Goal: Complete application form

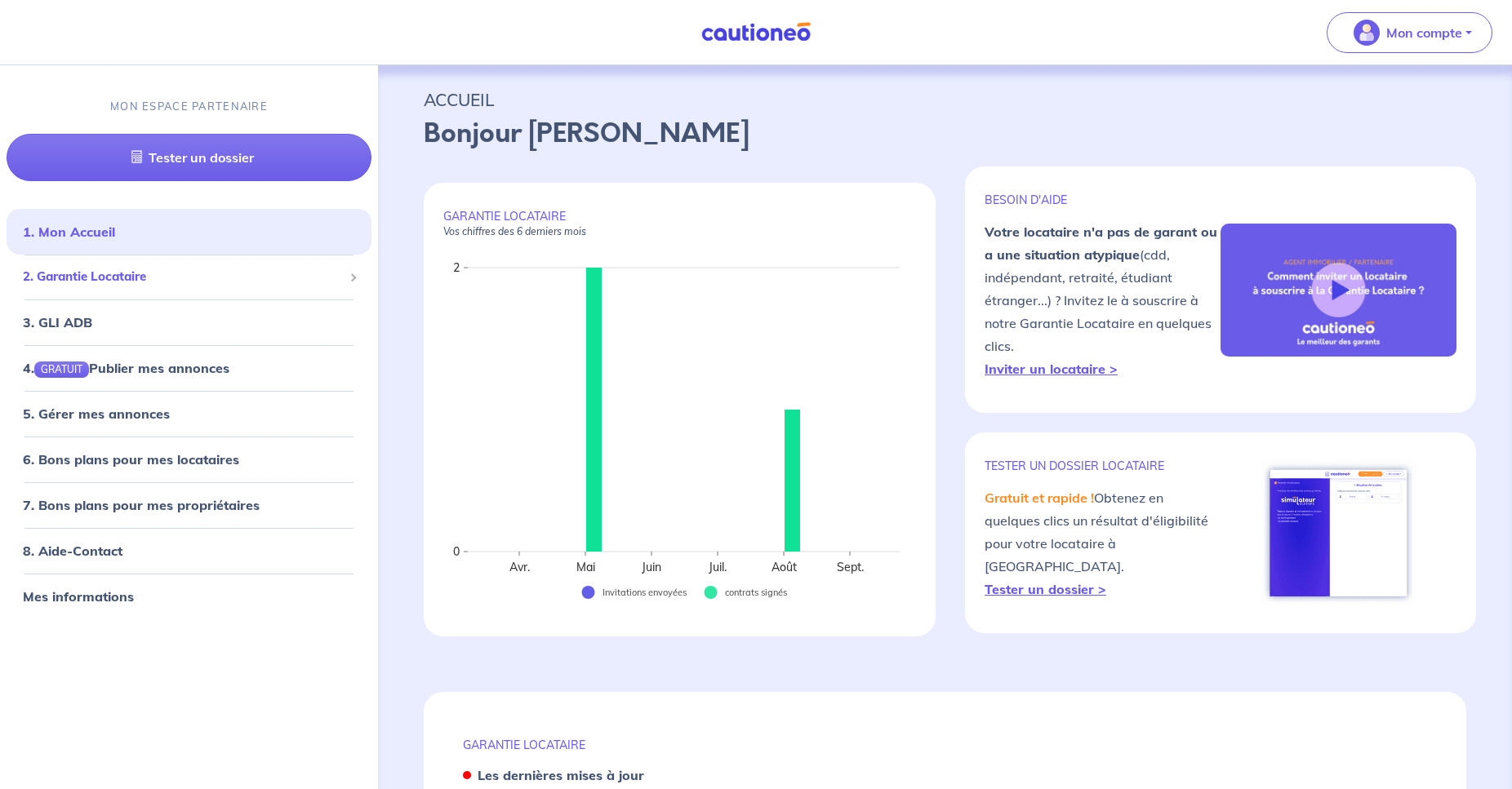
click at [137, 277] on span "2. Garantie Locataire" at bounding box center [183, 277] width 320 height 19
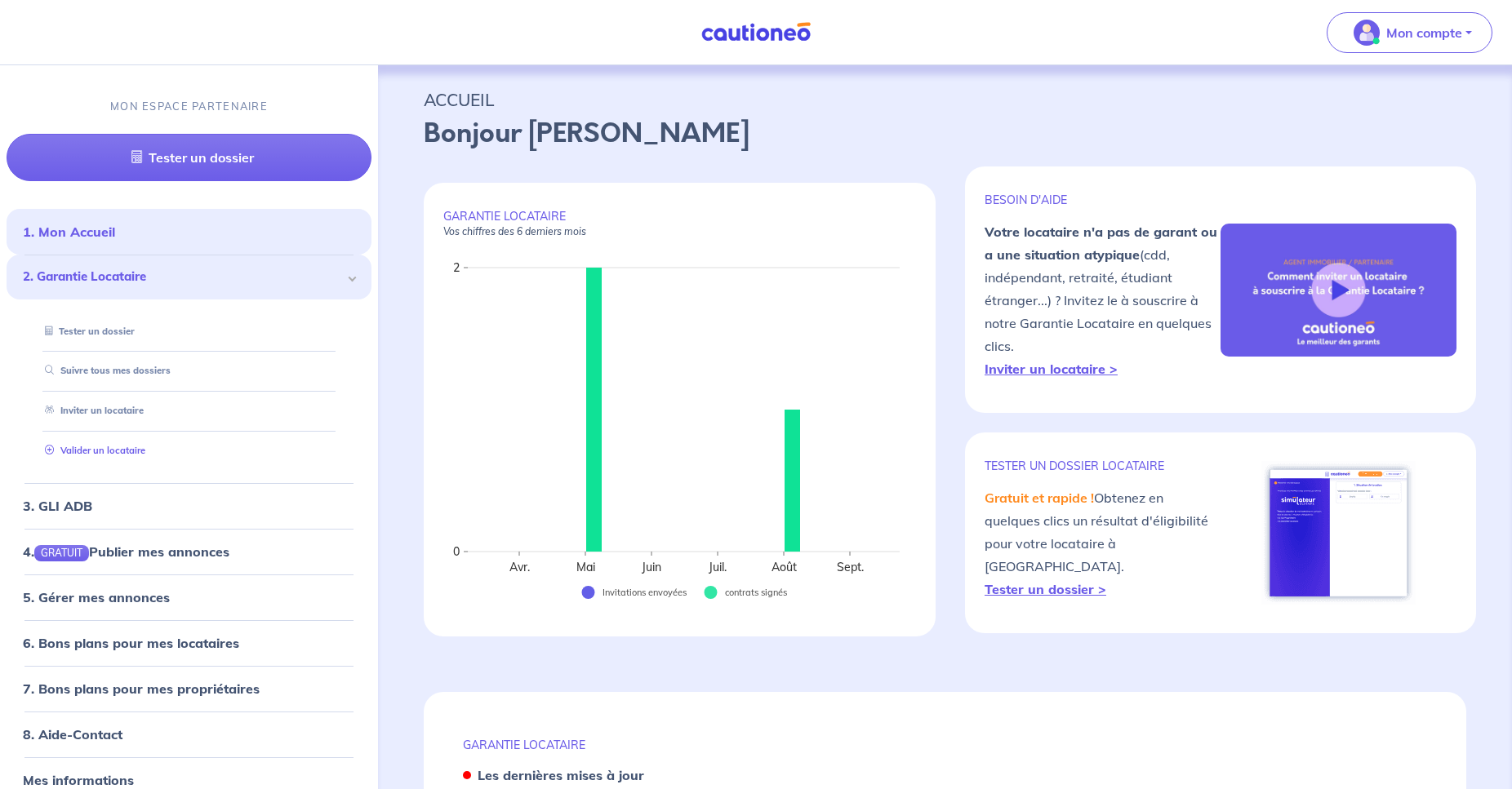
click at [121, 446] on link "Valider un locataire" at bounding box center [92, 450] width 107 height 11
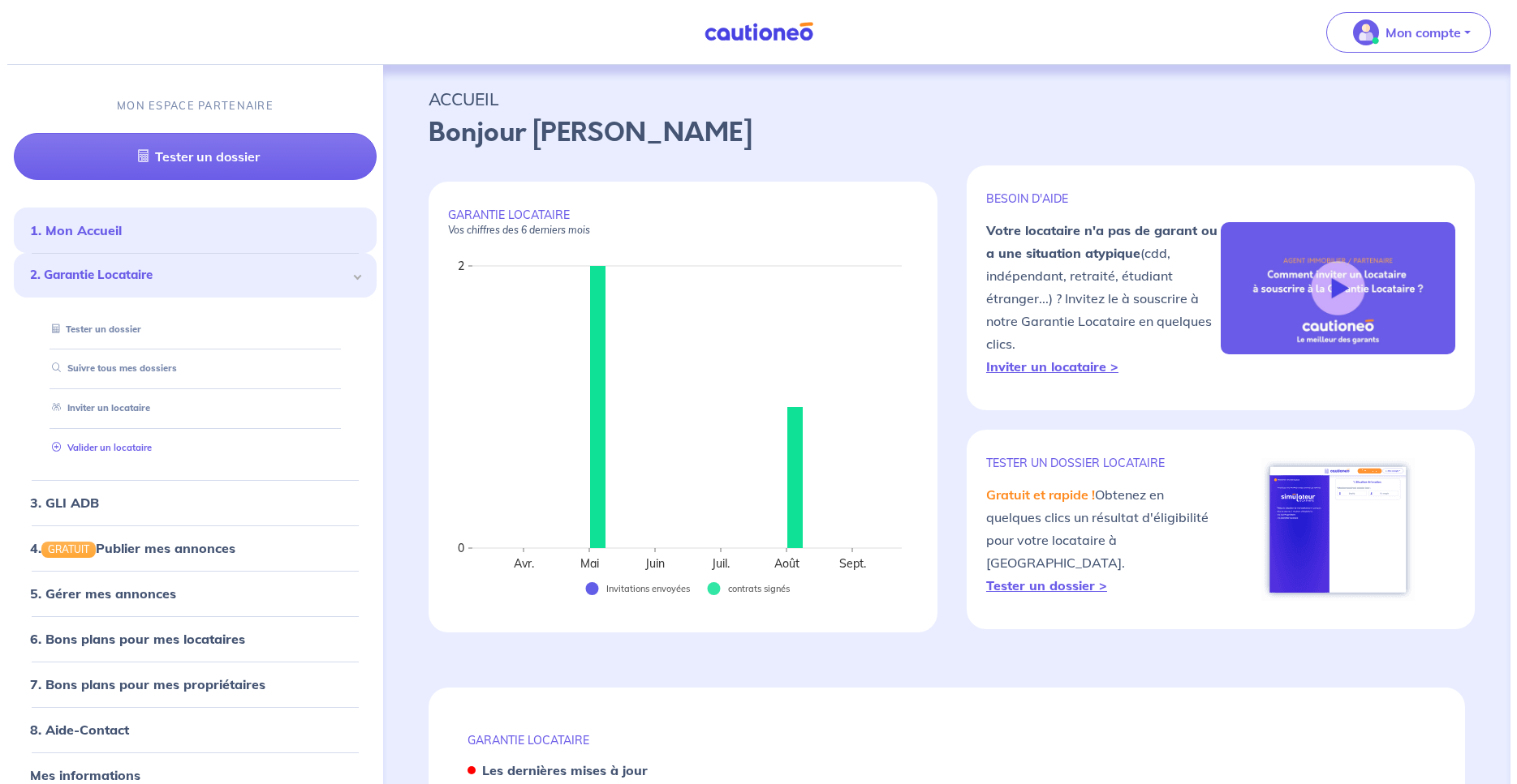
scroll to position [428, 0]
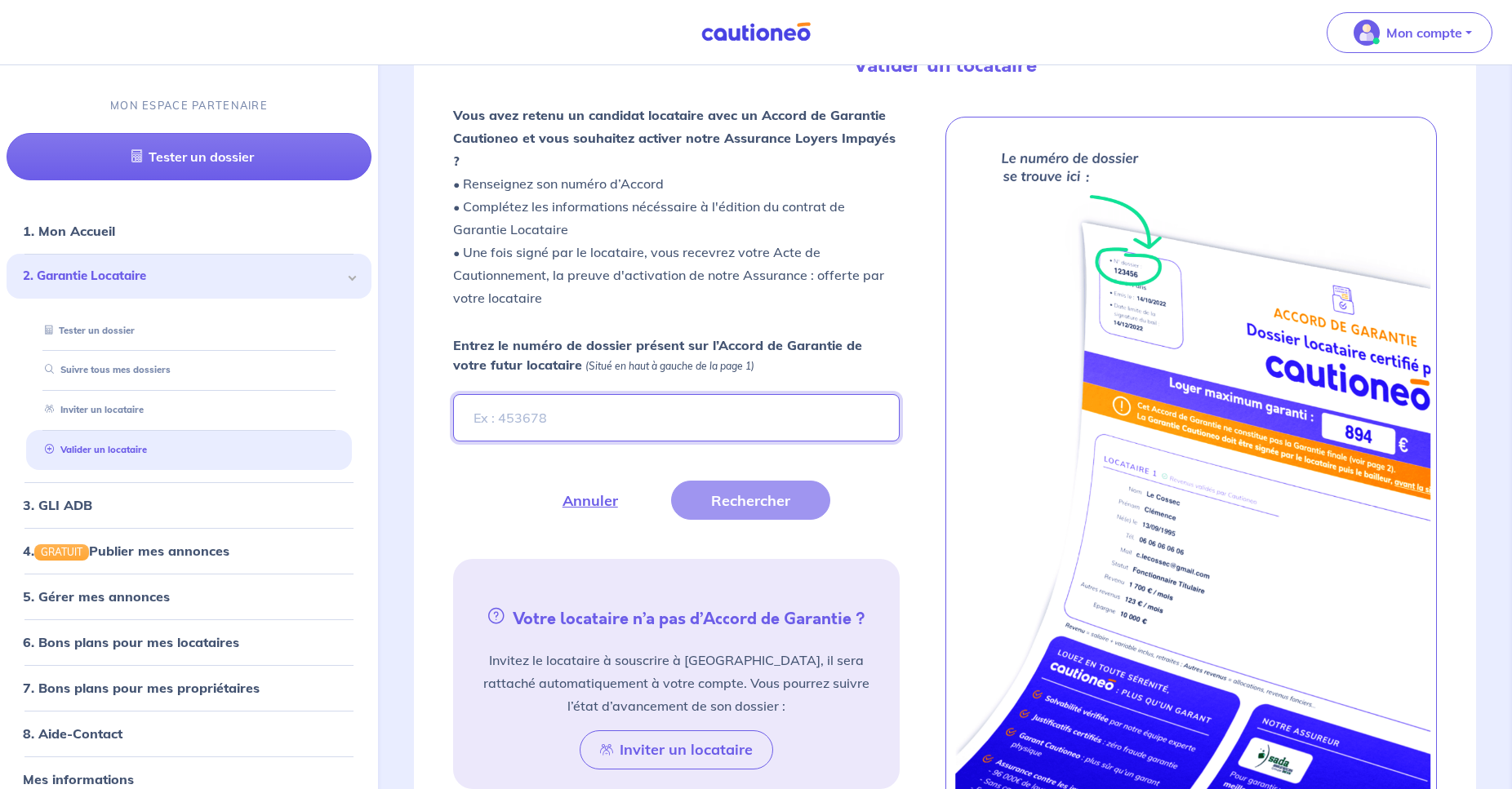
click at [592, 394] on input "Entrez le numéro de dossier présent sur l’Accord de Garantie de votre futur loc…" at bounding box center [677, 418] width 447 height 48
type input "l2xr0R"
click at [771, 481] on button "Rechercher" at bounding box center [751, 500] width 159 height 39
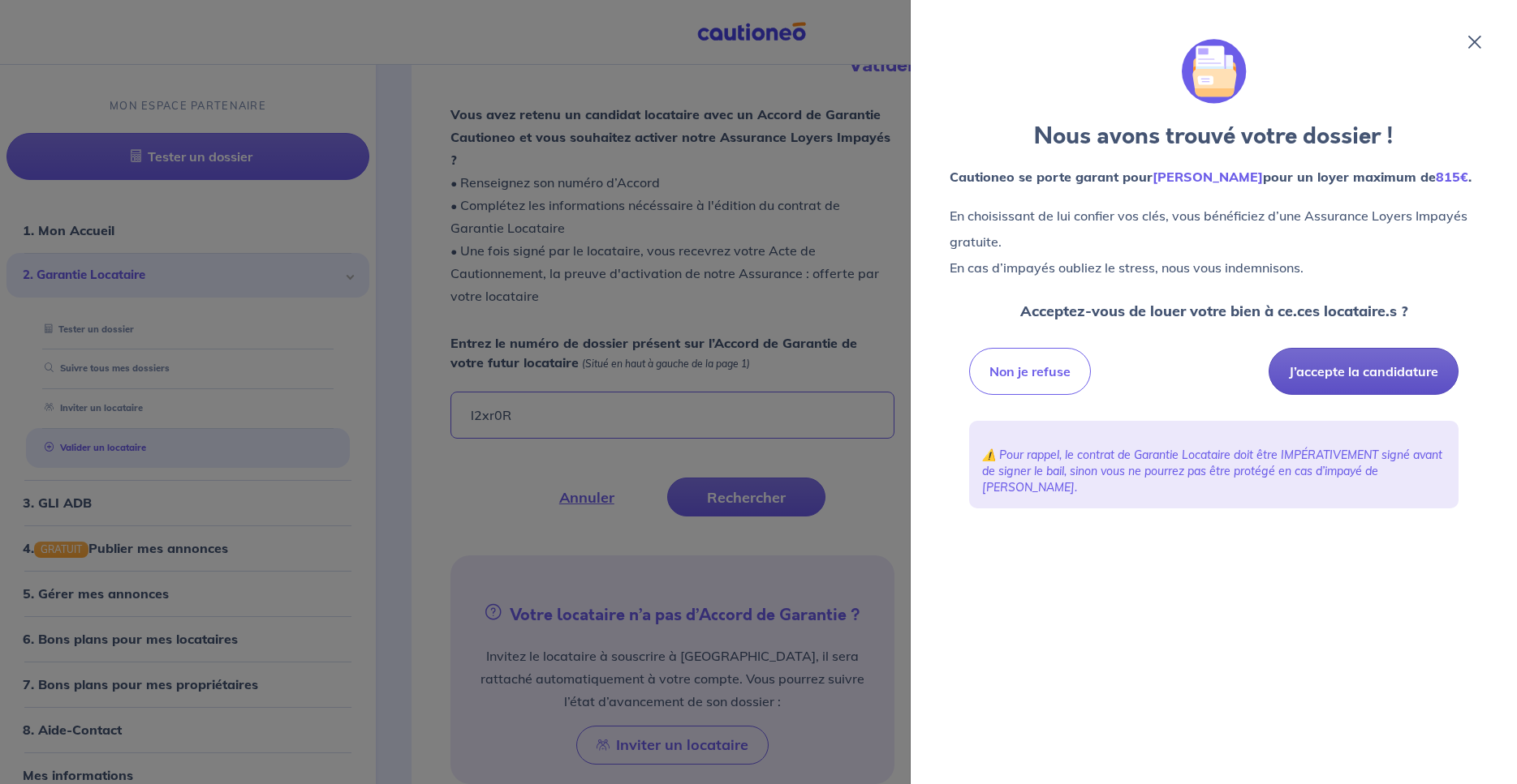
click at [1344, 395] on button "J’accepte la candidature" at bounding box center [1364, 372] width 190 height 47
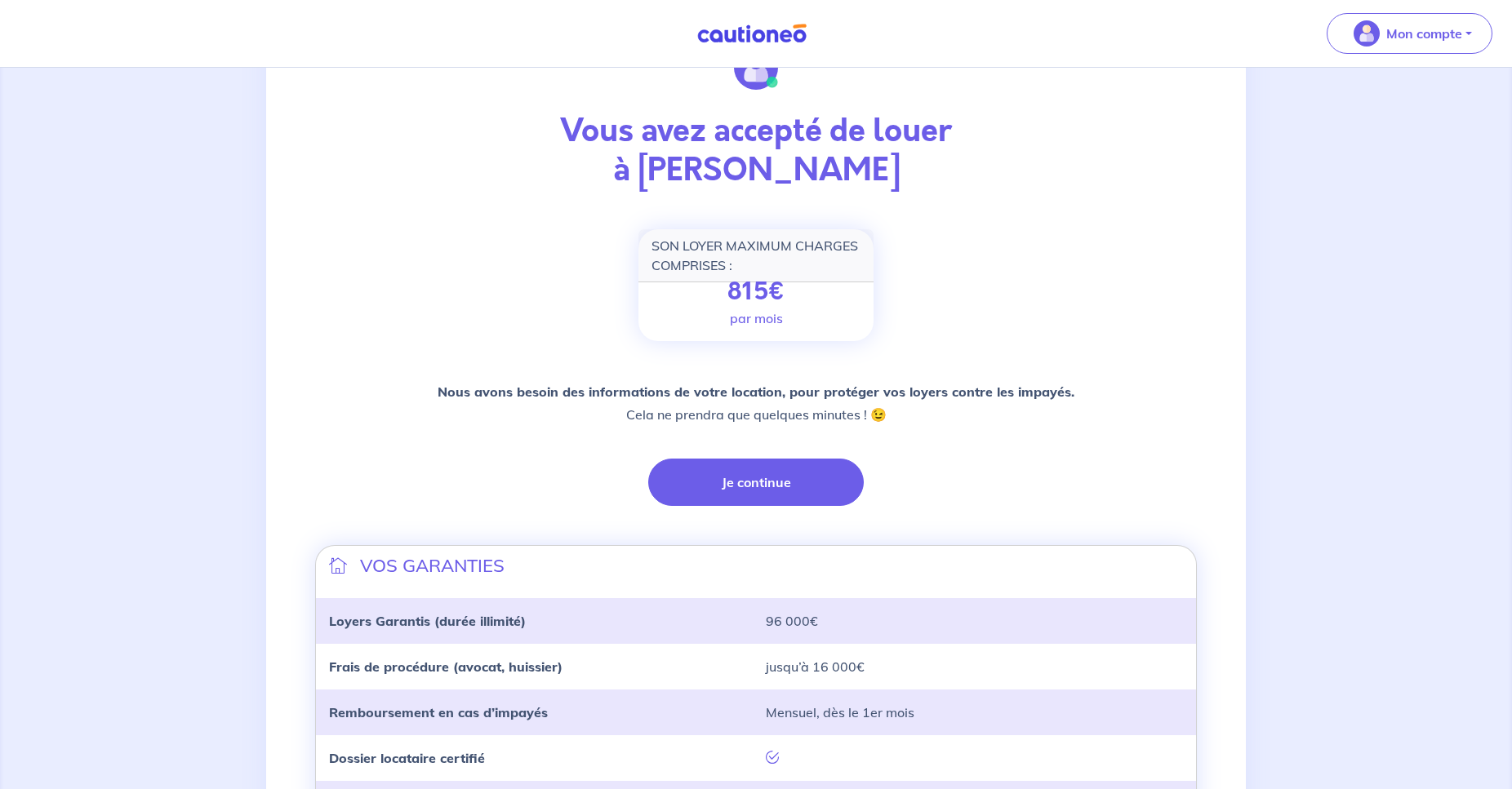
scroll to position [250, 0]
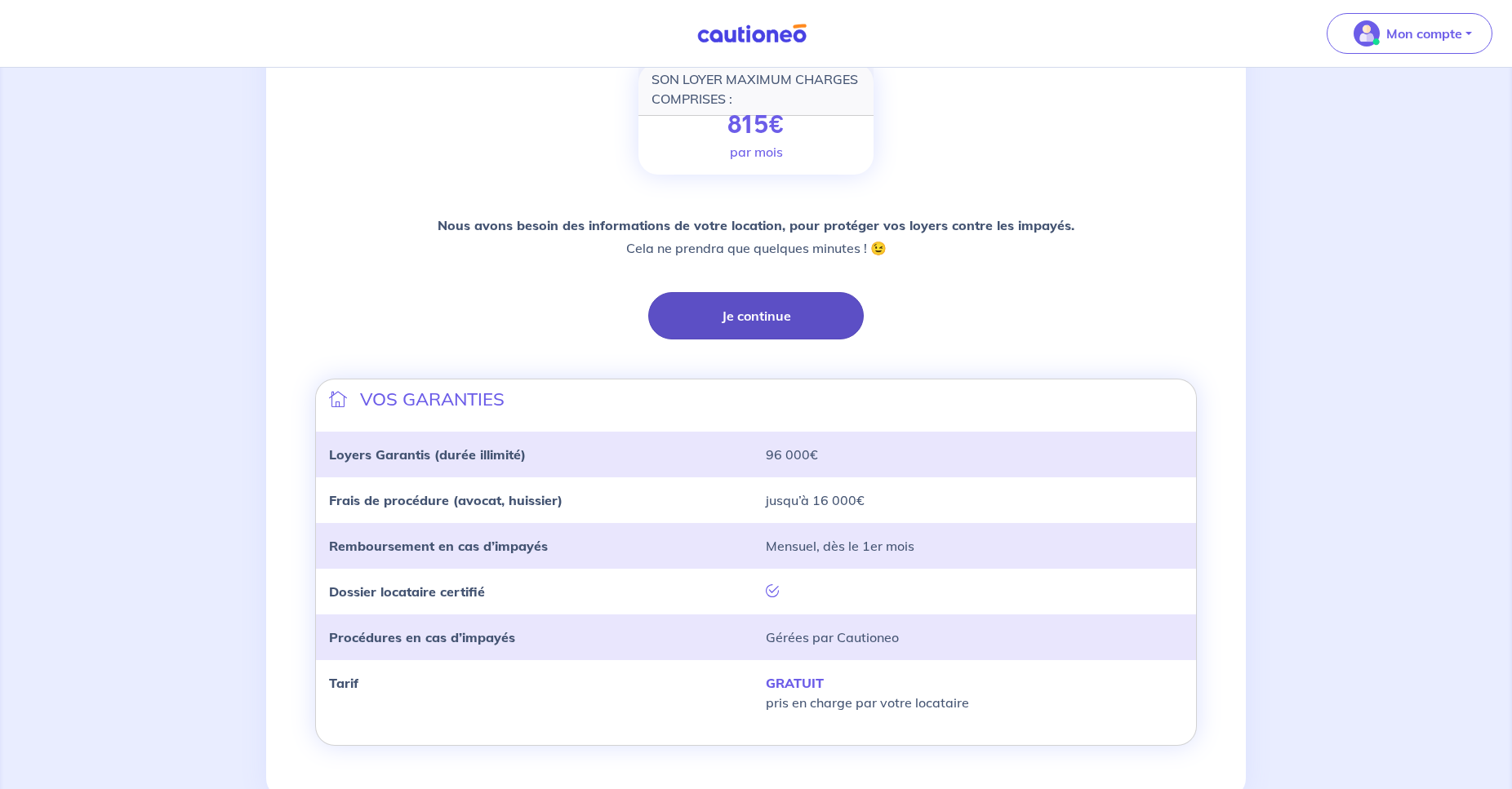
click at [780, 323] on button "Je continue" at bounding box center [756, 316] width 216 height 48
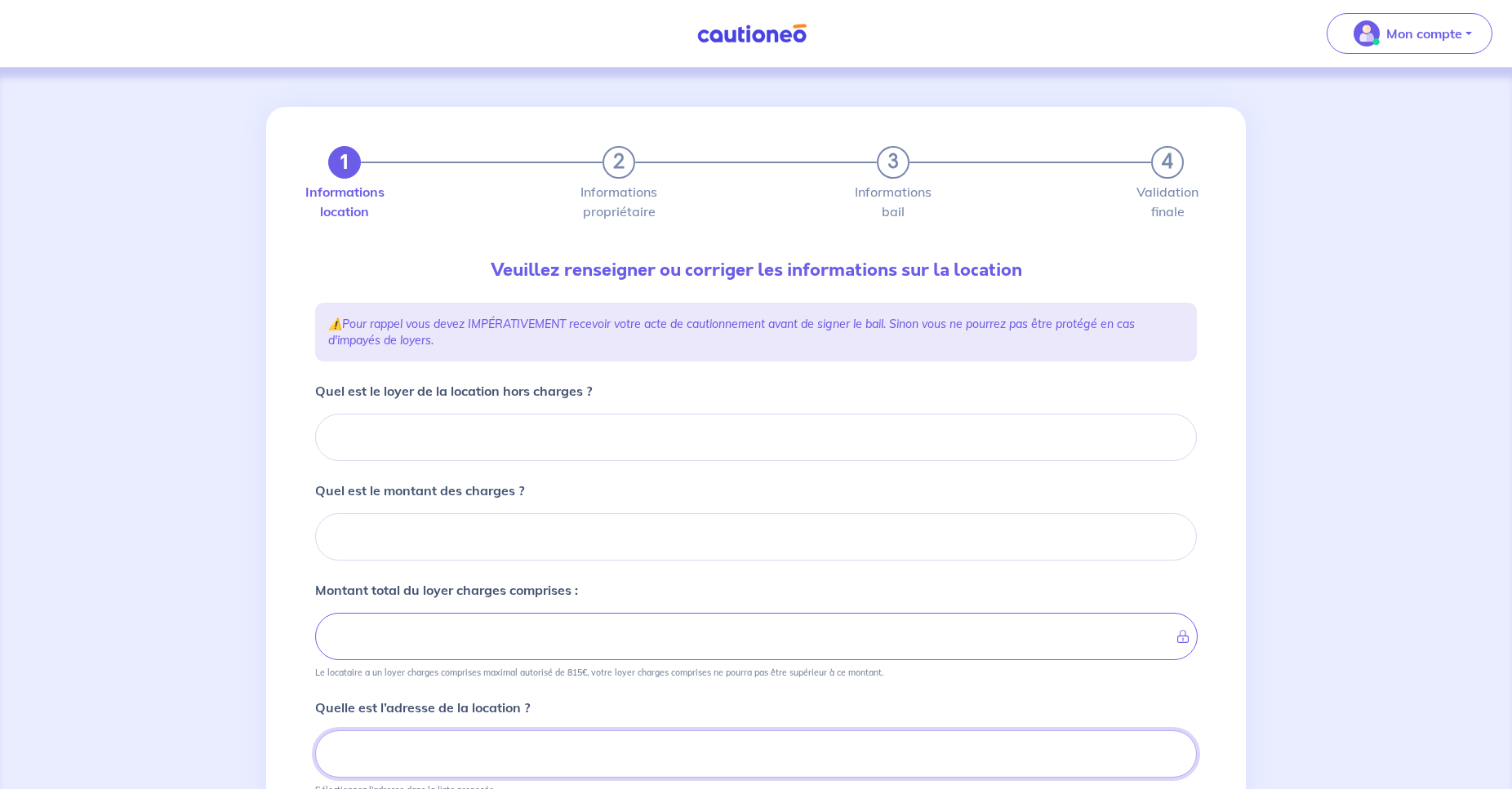
scroll to position [84, 0]
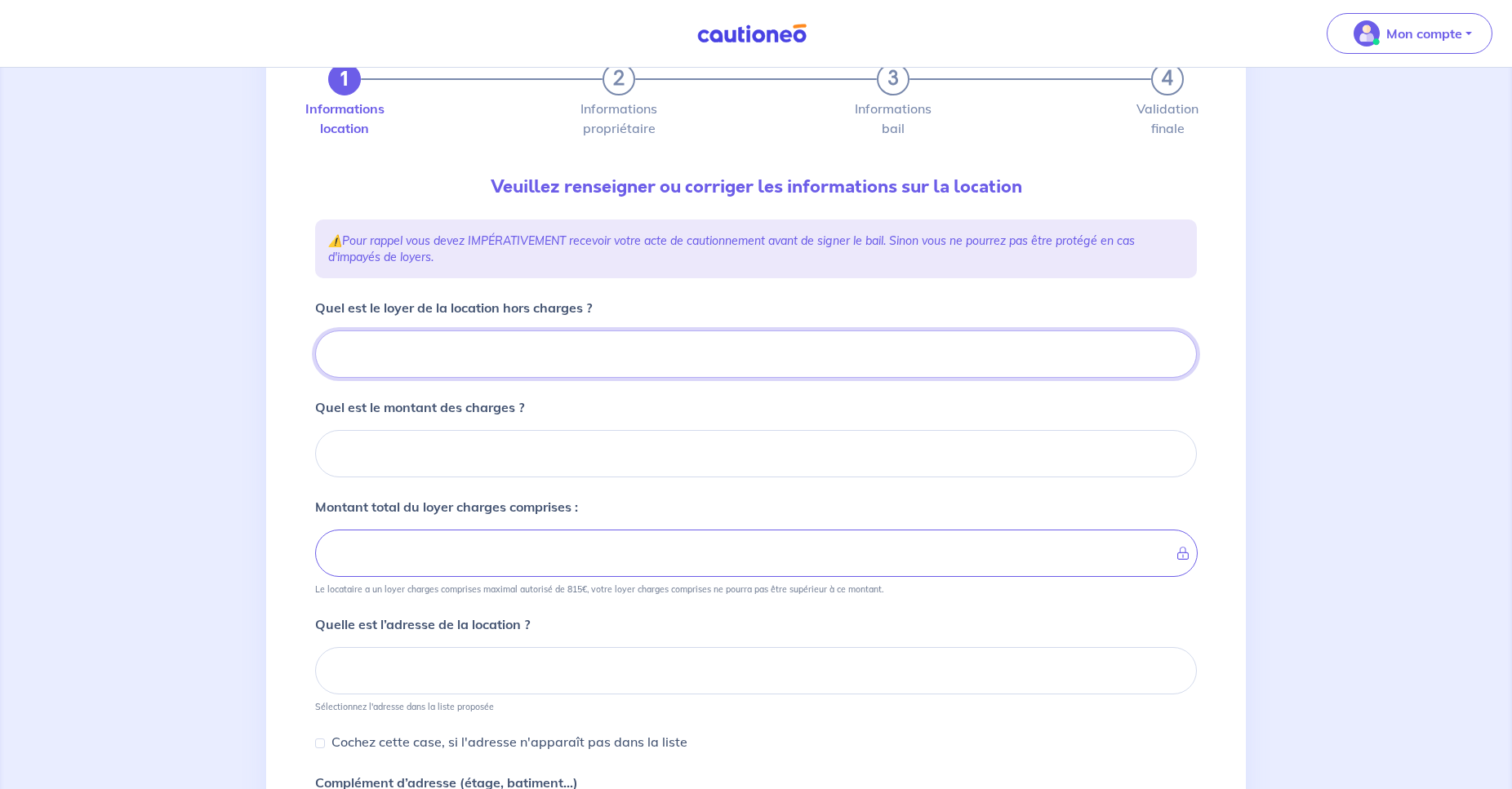
click at [468, 360] on input "Quel est le loyer de la location hors charges ?" at bounding box center [756, 354] width 882 height 48
type input "7"
type input "710"
click at [364, 457] on input "Quel est le montant des charges ?" at bounding box center [756, 454] width 882 height 48
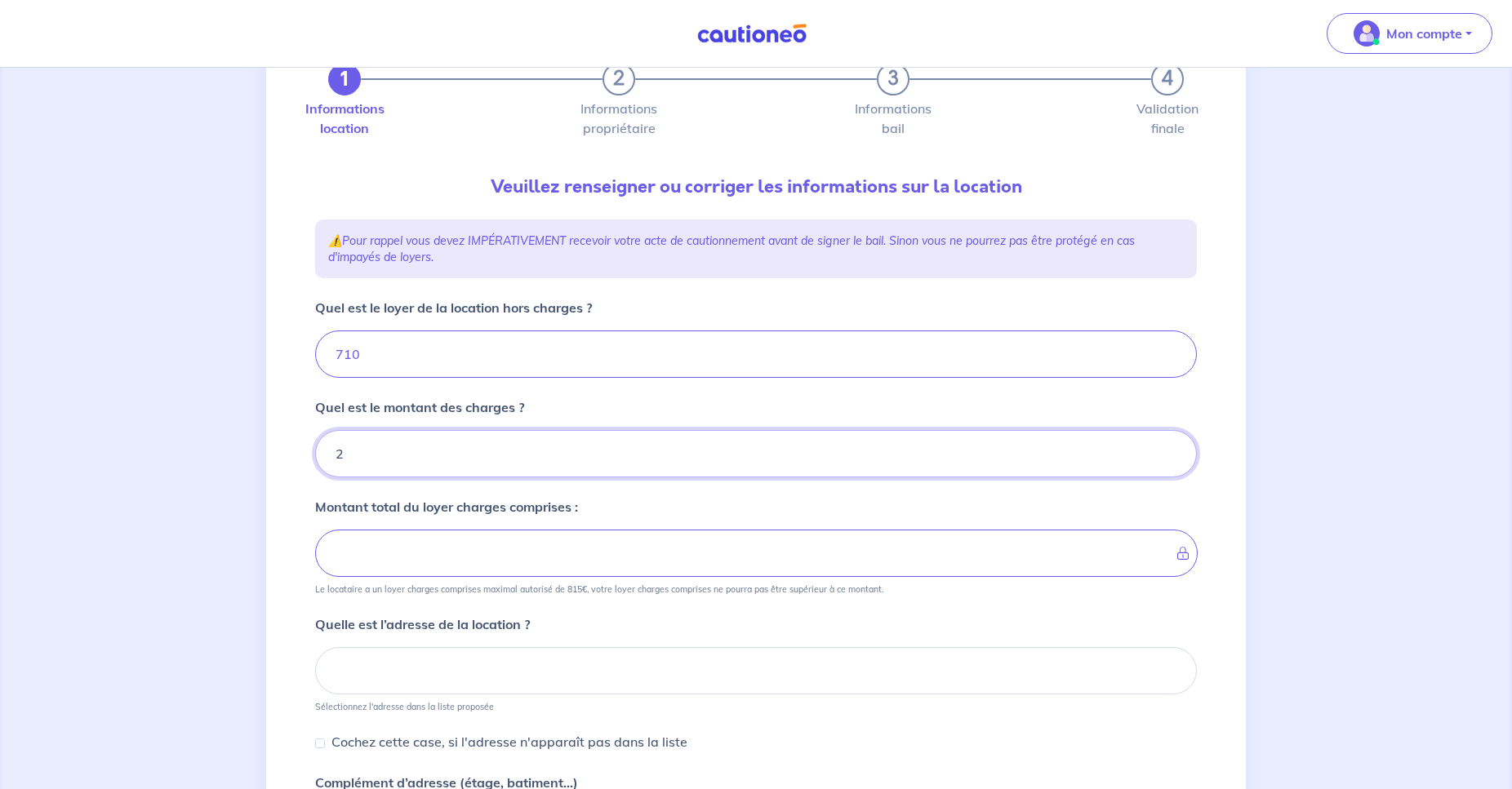
type input "20"
type input "730"
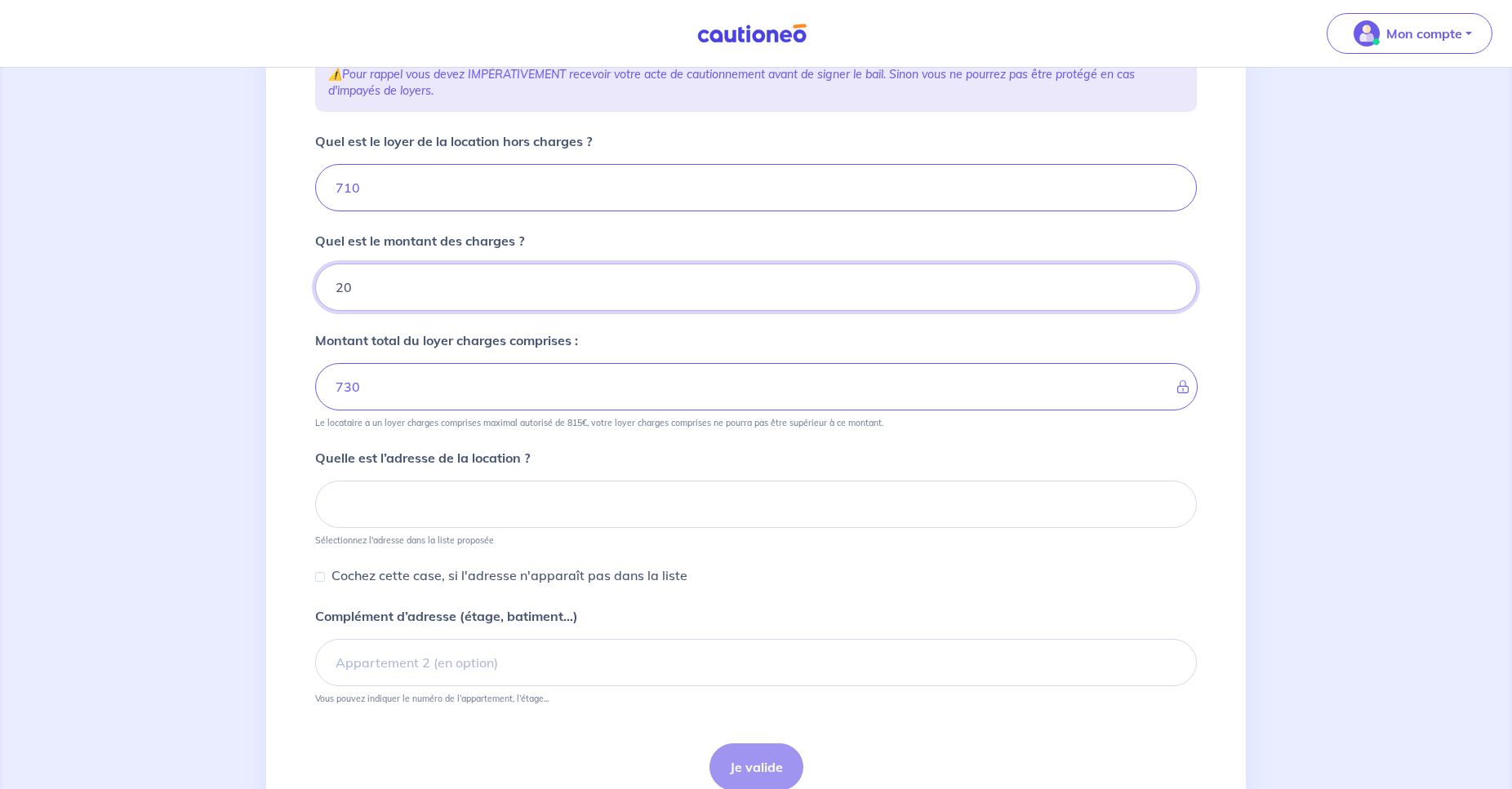
type input "20"
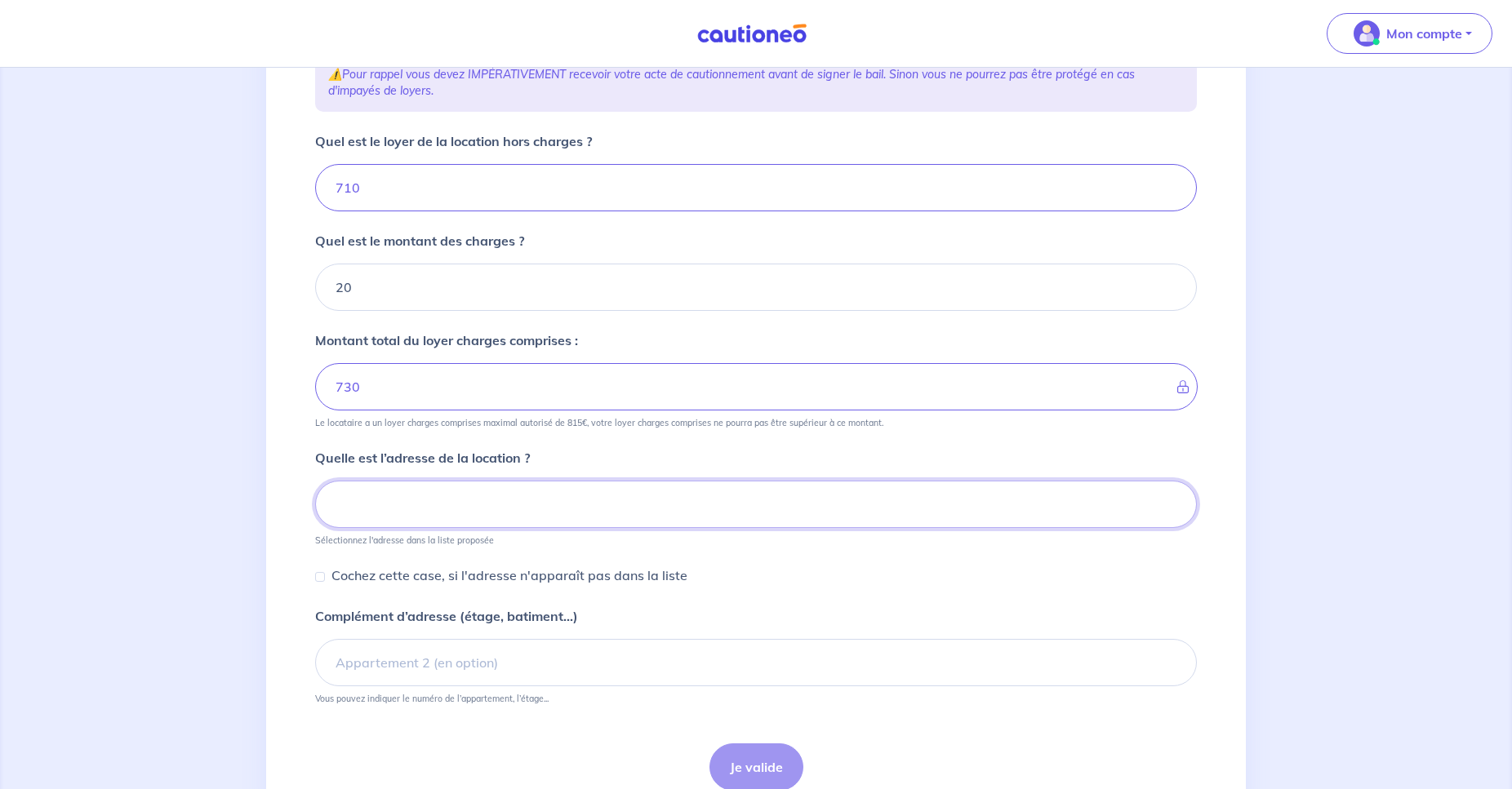
click at [467, 501] on input at bounding box center [756, 504] width 882 height 48
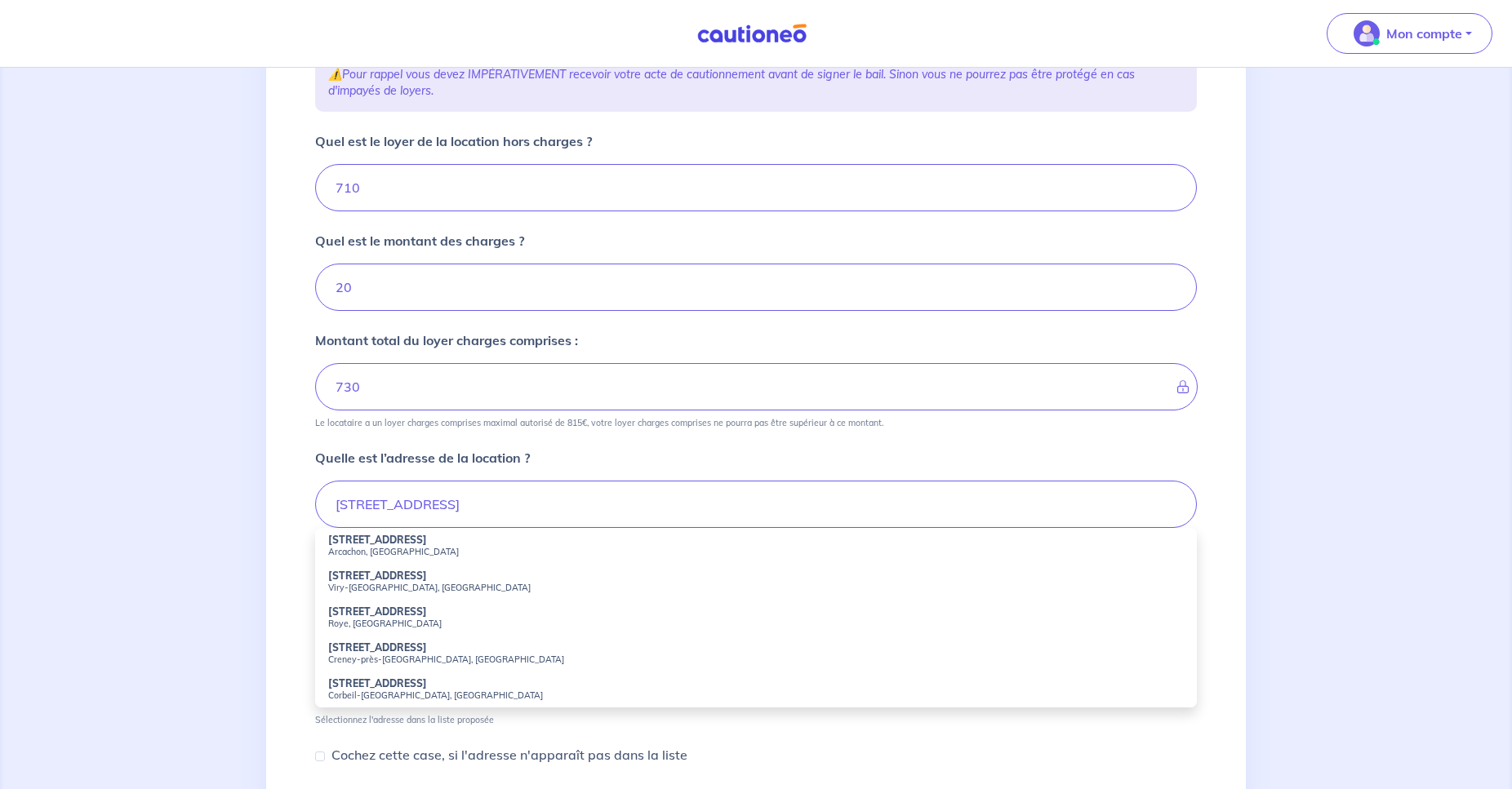
click at [434, 690] on small "Corbeil-[GEOGRAPHIC_DATA], [GEOGRAPHIC_DATA]" at bounding box center [756, 695] width 856 height 11
type input "[STREET_ADDRESS]"
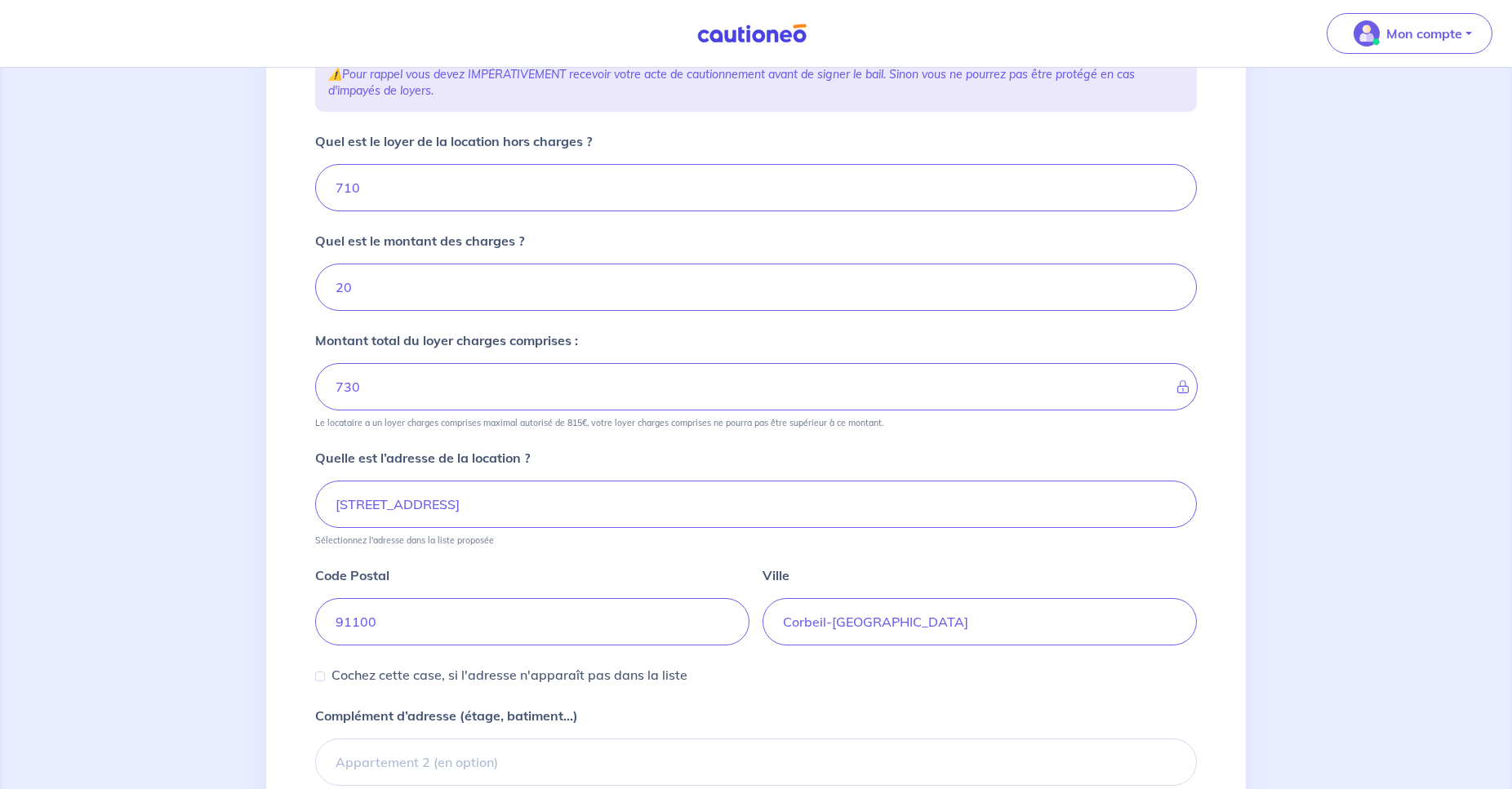
scroll to position [417, 0]
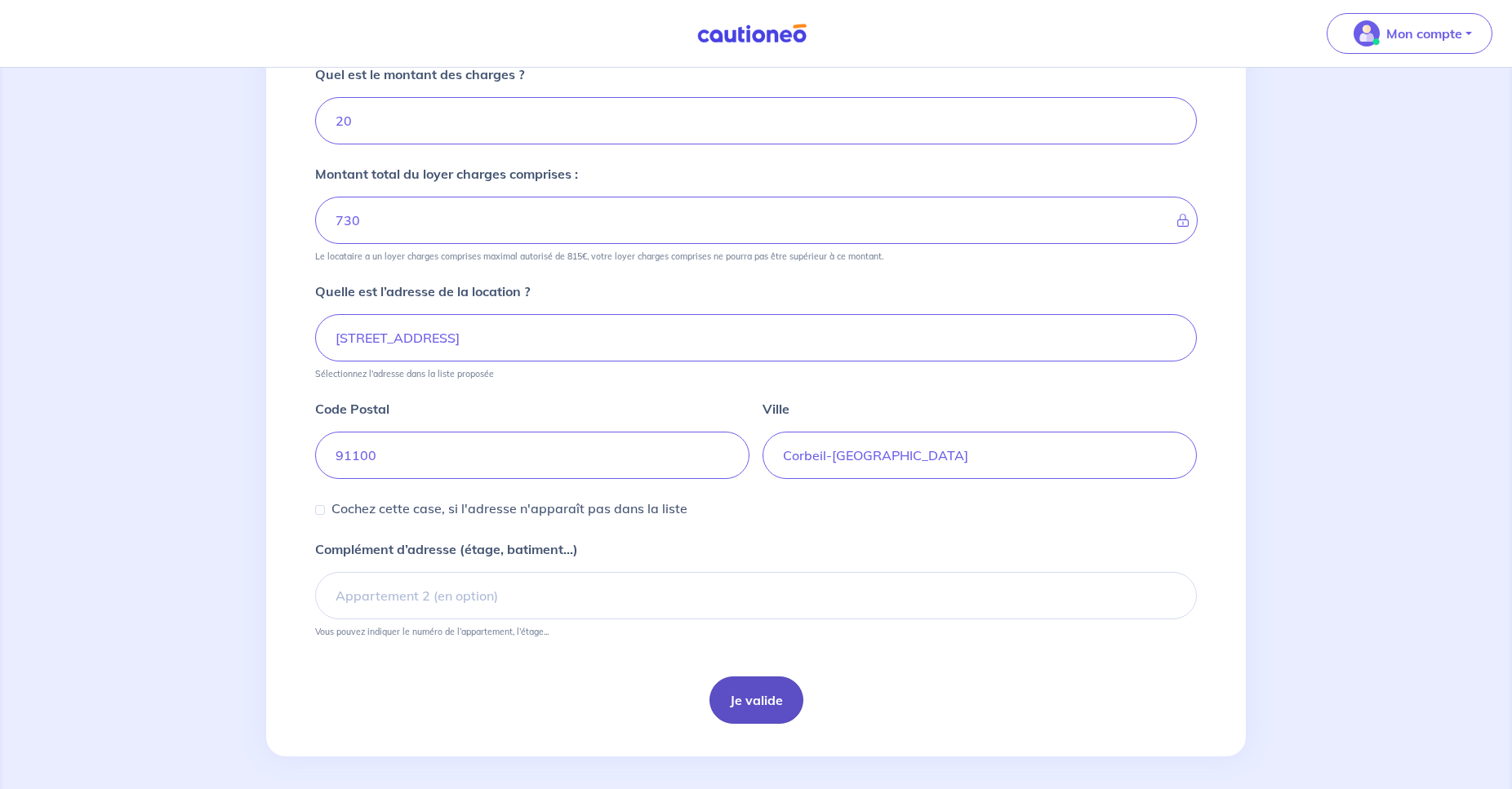
click at [746, 705] on button "Je valide" at bounding box center [757, 700] width 94 height 48
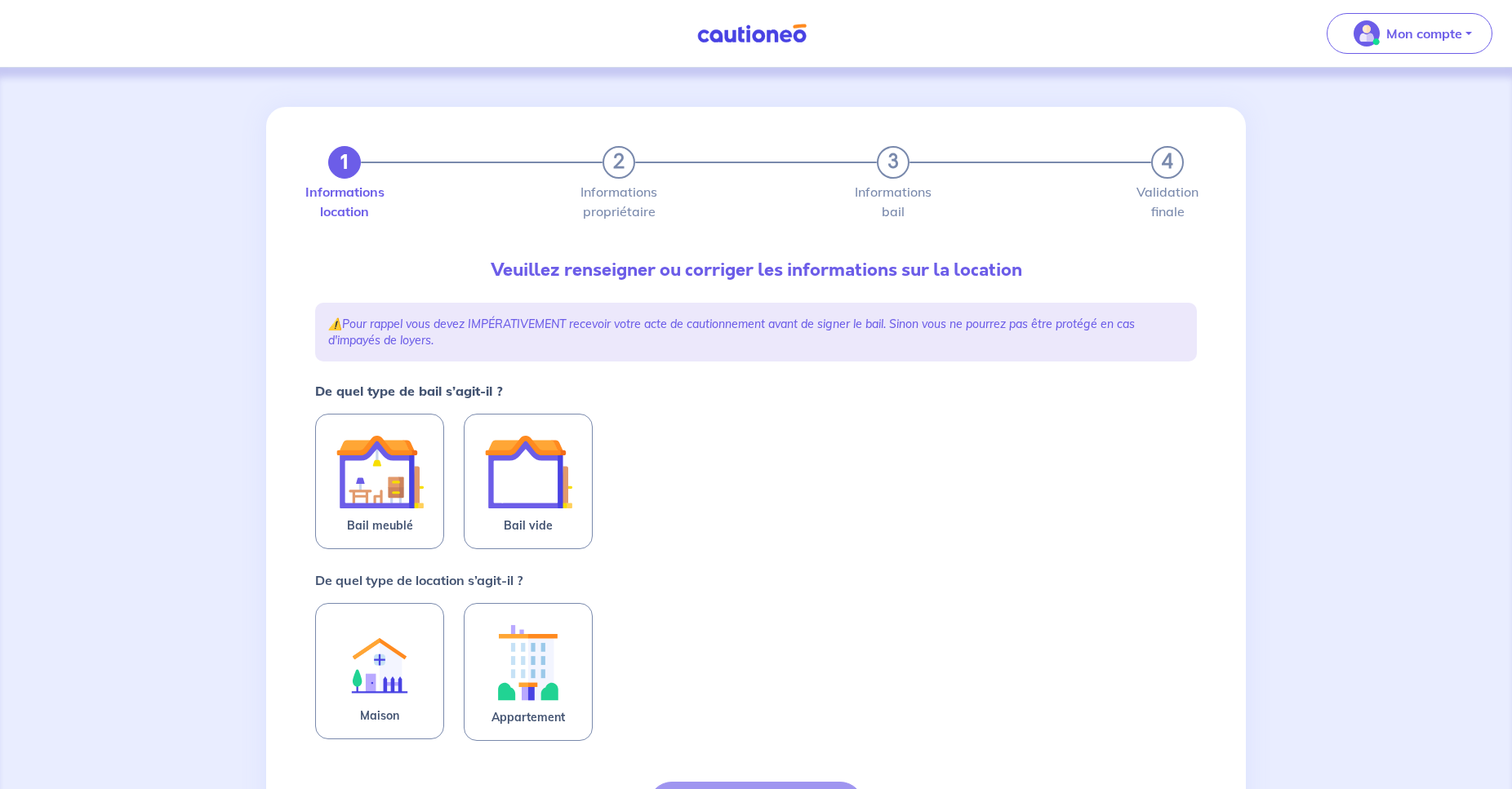
scroll to position [166, 0]
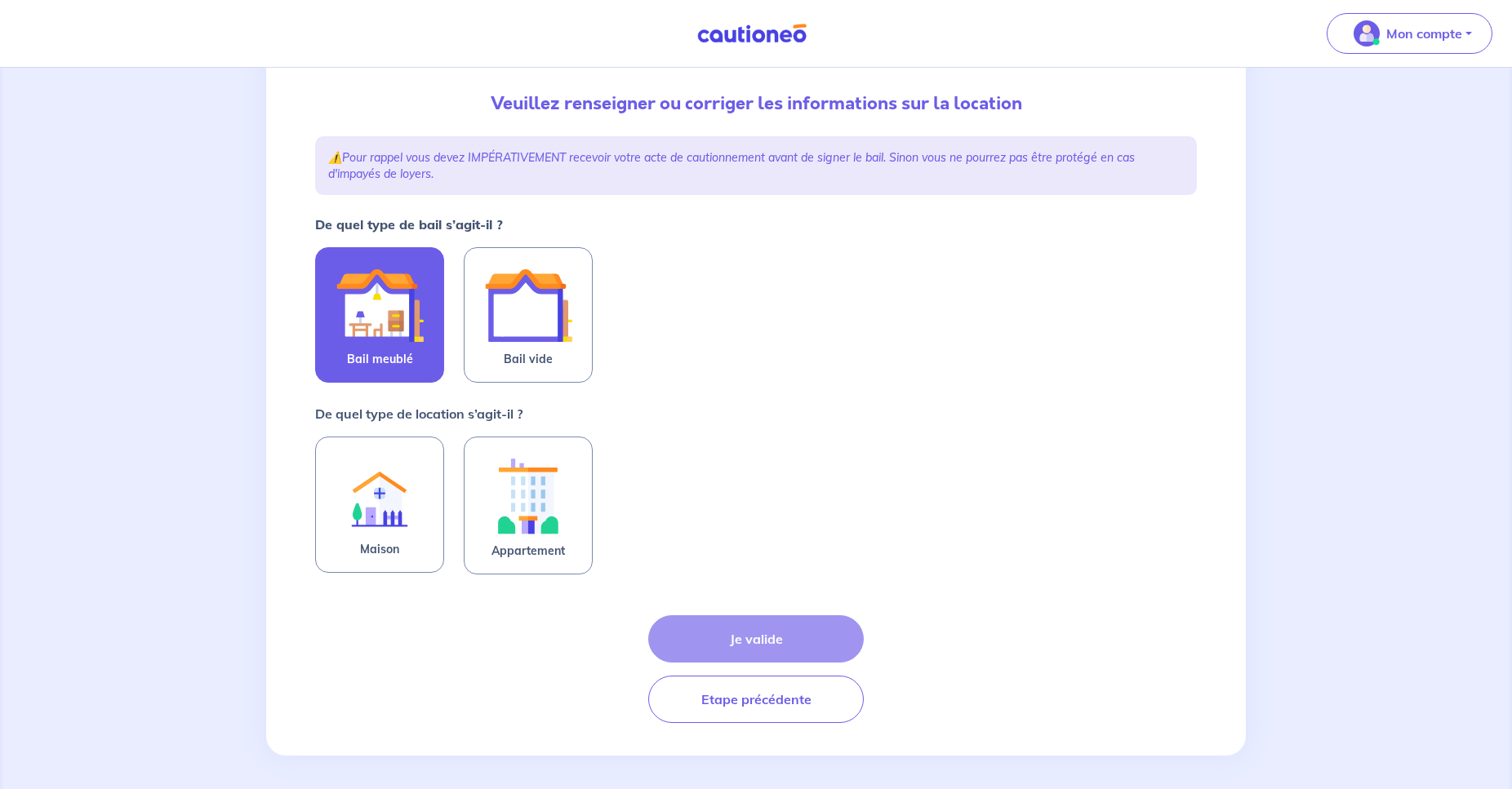
click at [404, 382] on label "Bail meublé" at bounding box center [379, 314] width 129 height 135
click at [0, 0] on input "Bail meublé" at bounding box center [0, 0] width 0 height 0
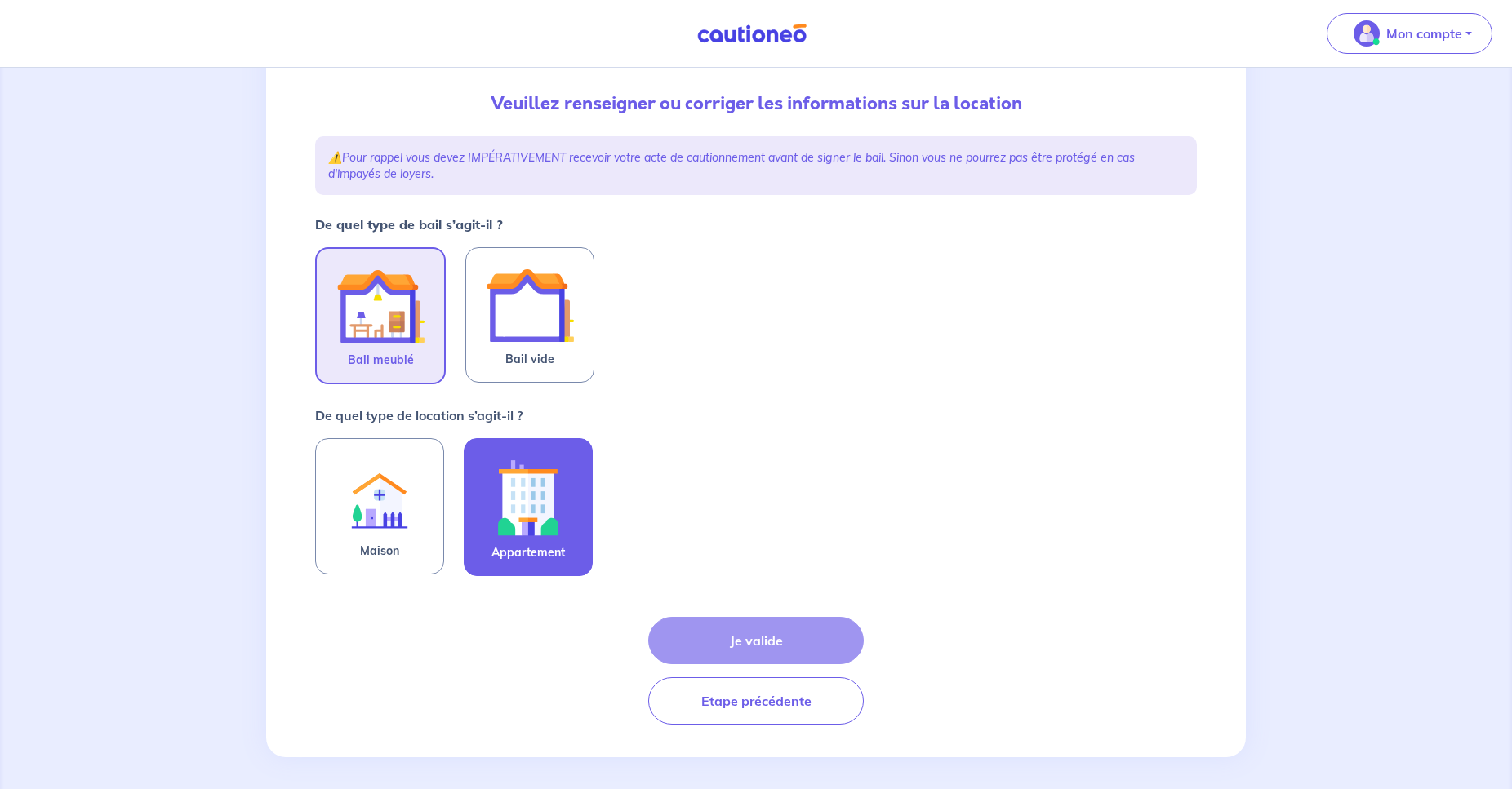
click at [490, 484] on img at bounding box center [528, 498] width 88 height 90
click at [0, 0] on input "Appartement" at bounding box center [0, 0] width 0 height 0
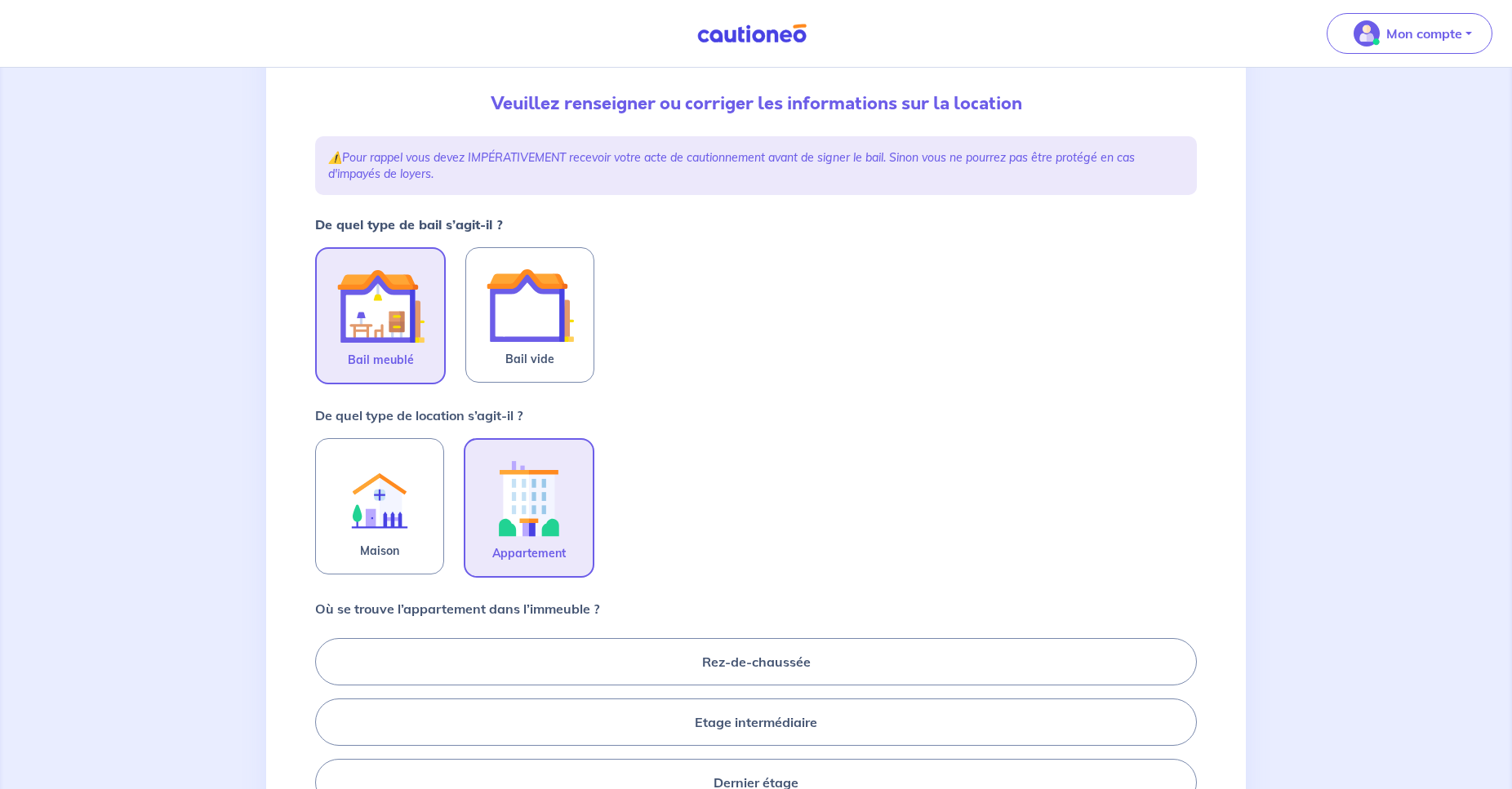
scroll to position [417, 0]
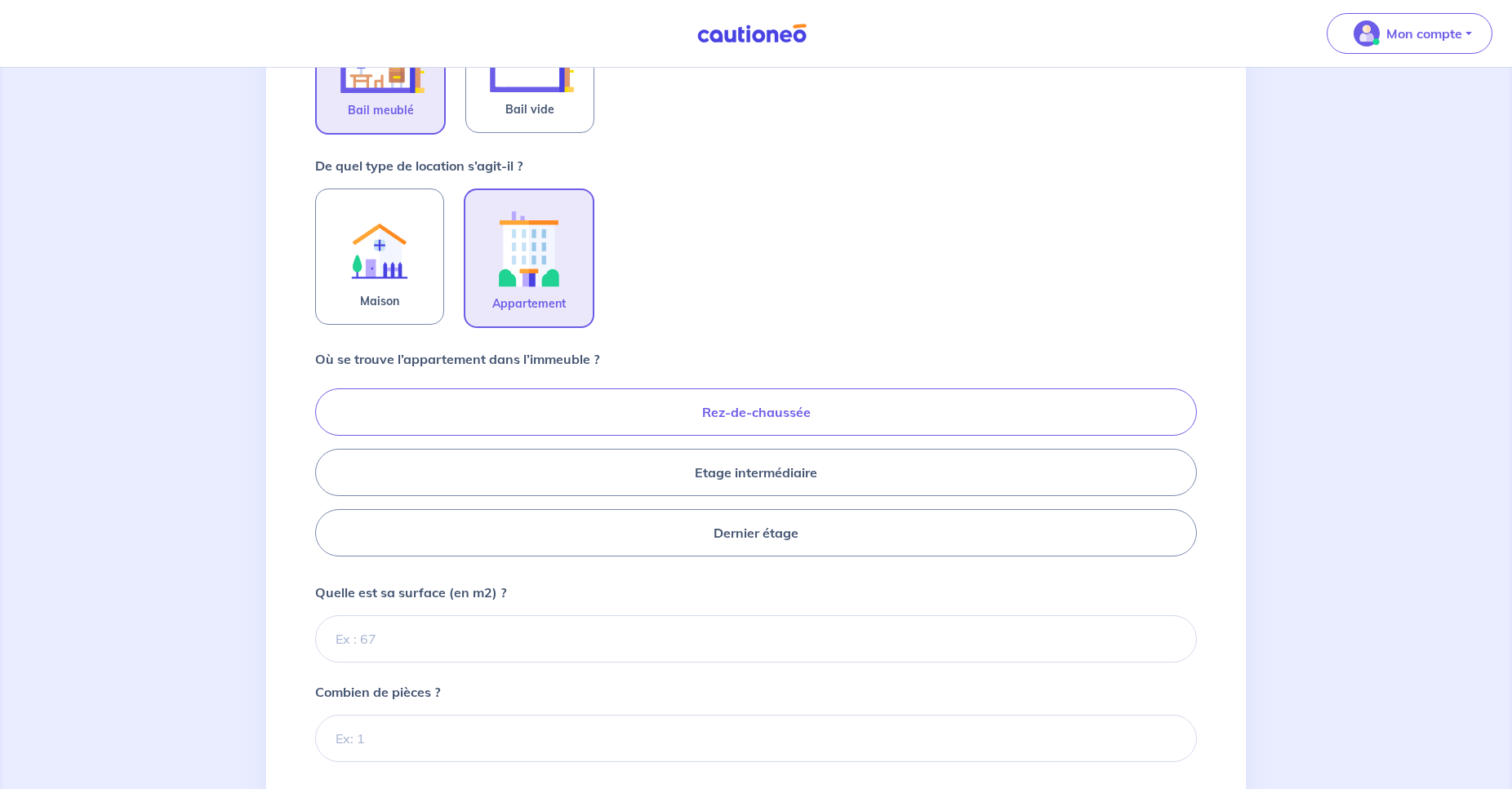
click at [770, 415] on label "Rez-de-chaussée" at bounding box center [756, 412] width 882 height 48
click at [326, 467] on input "Rez-de-chaussée" at bounding box center [320, 472] width 10 height 10
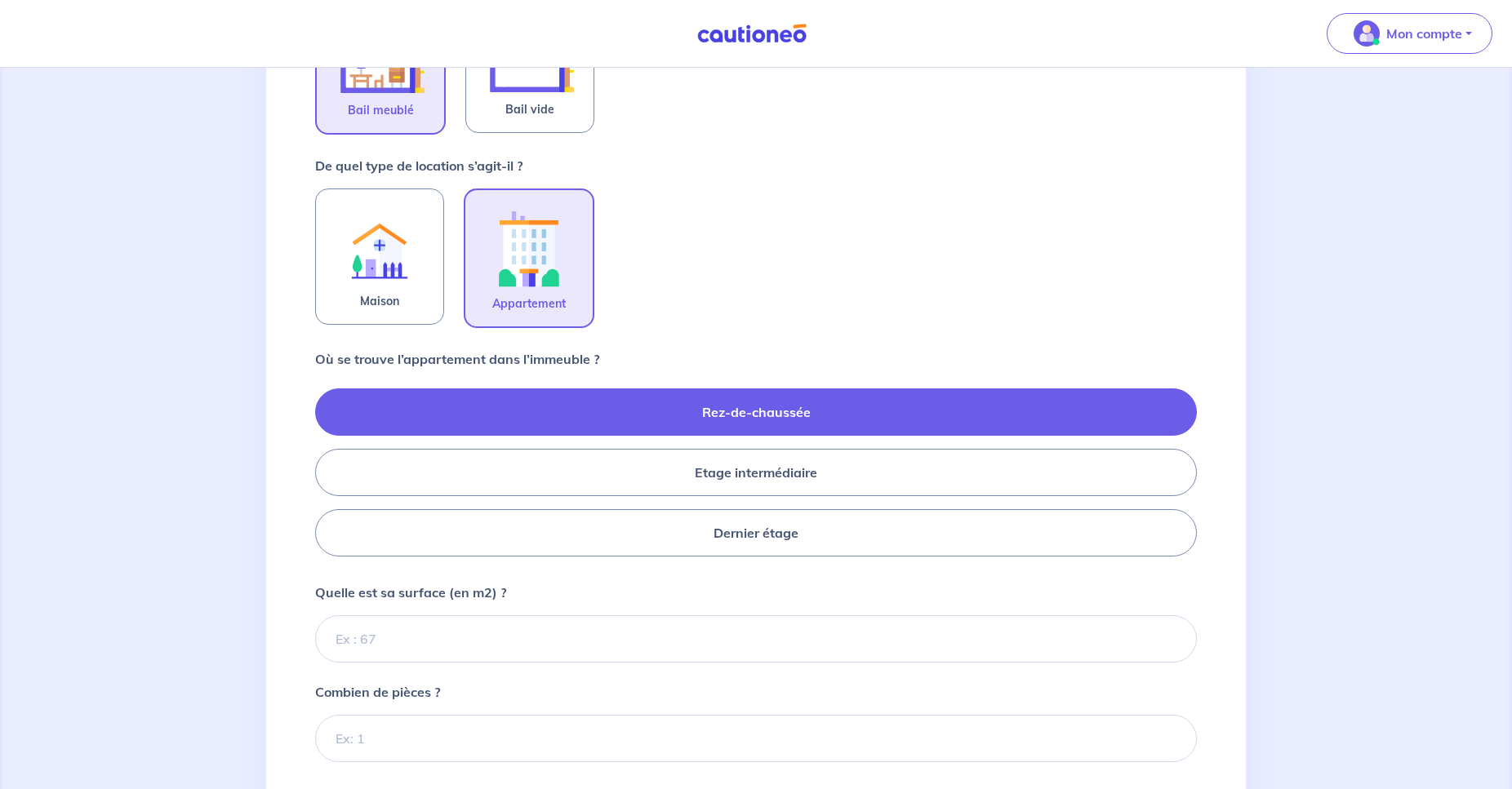
radio input "true"
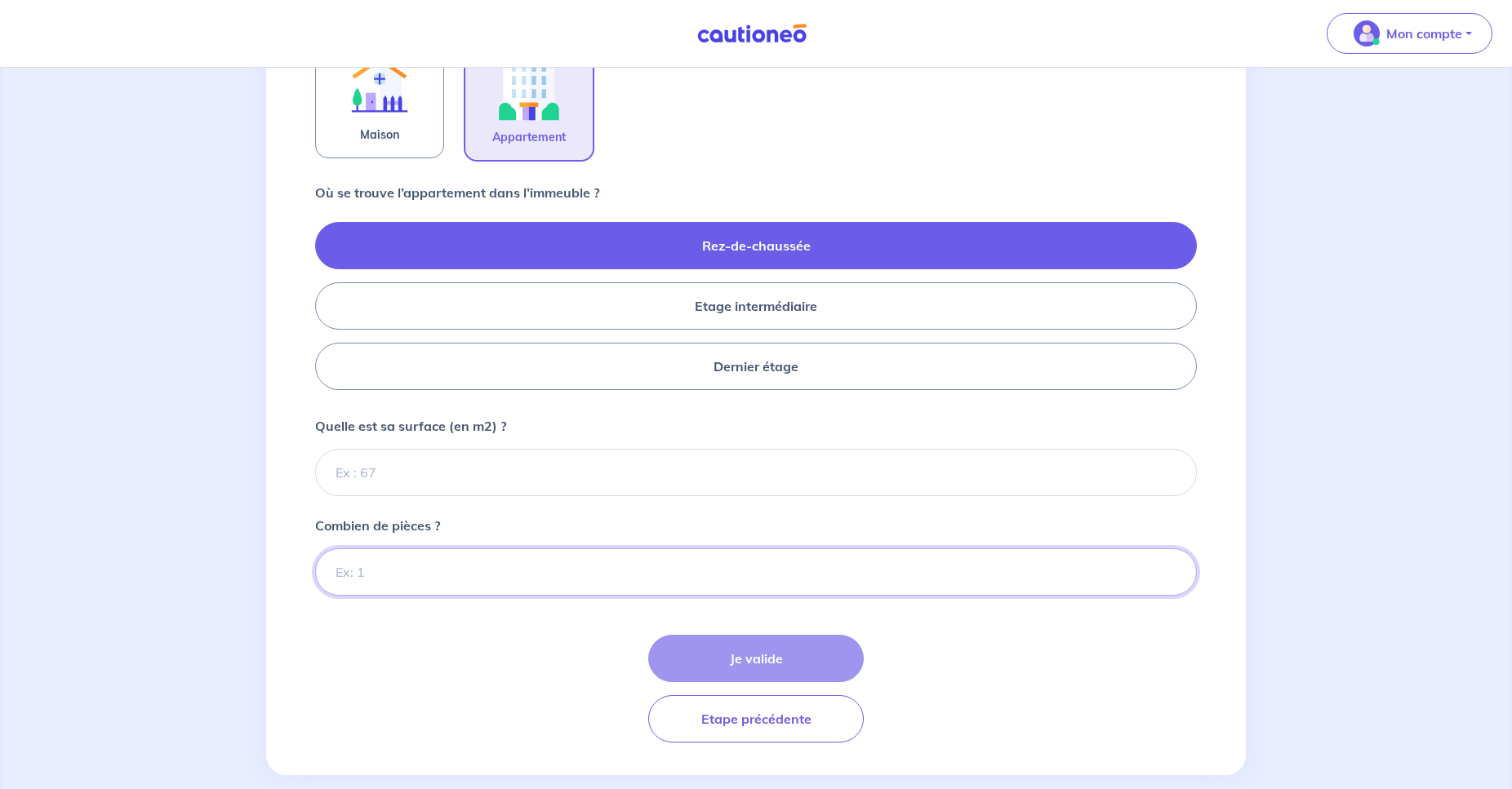
click at [420, 594] on input "Combien de pièces ?" at bounding box center [756, 573] width 882 height 48
type input "1"
click at [384, 475] on input "Quelle est sa surface (en m2) ?" at bounding box center [756, 473] width 882 height 48
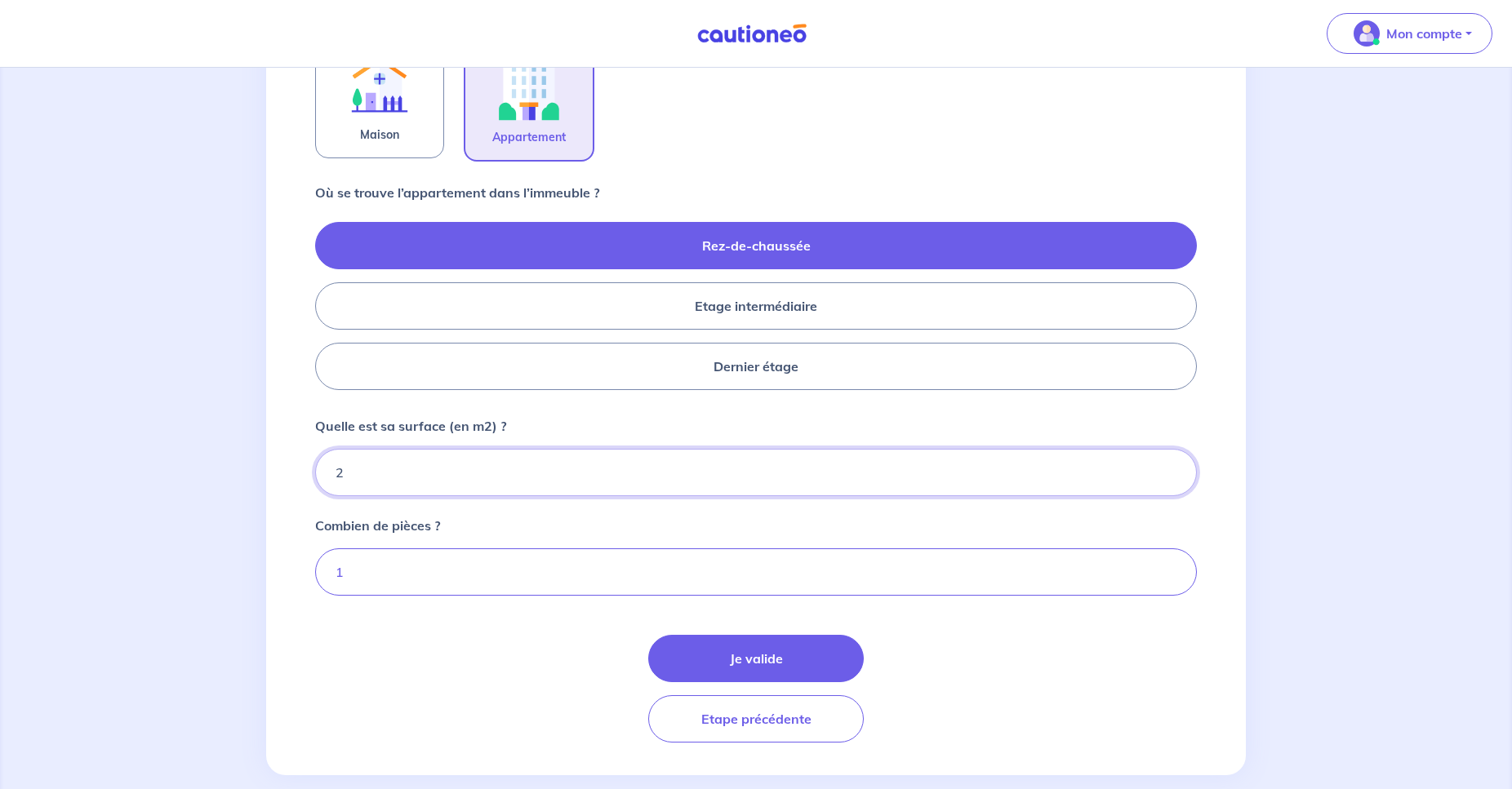
type input "24"
type input "24.86"
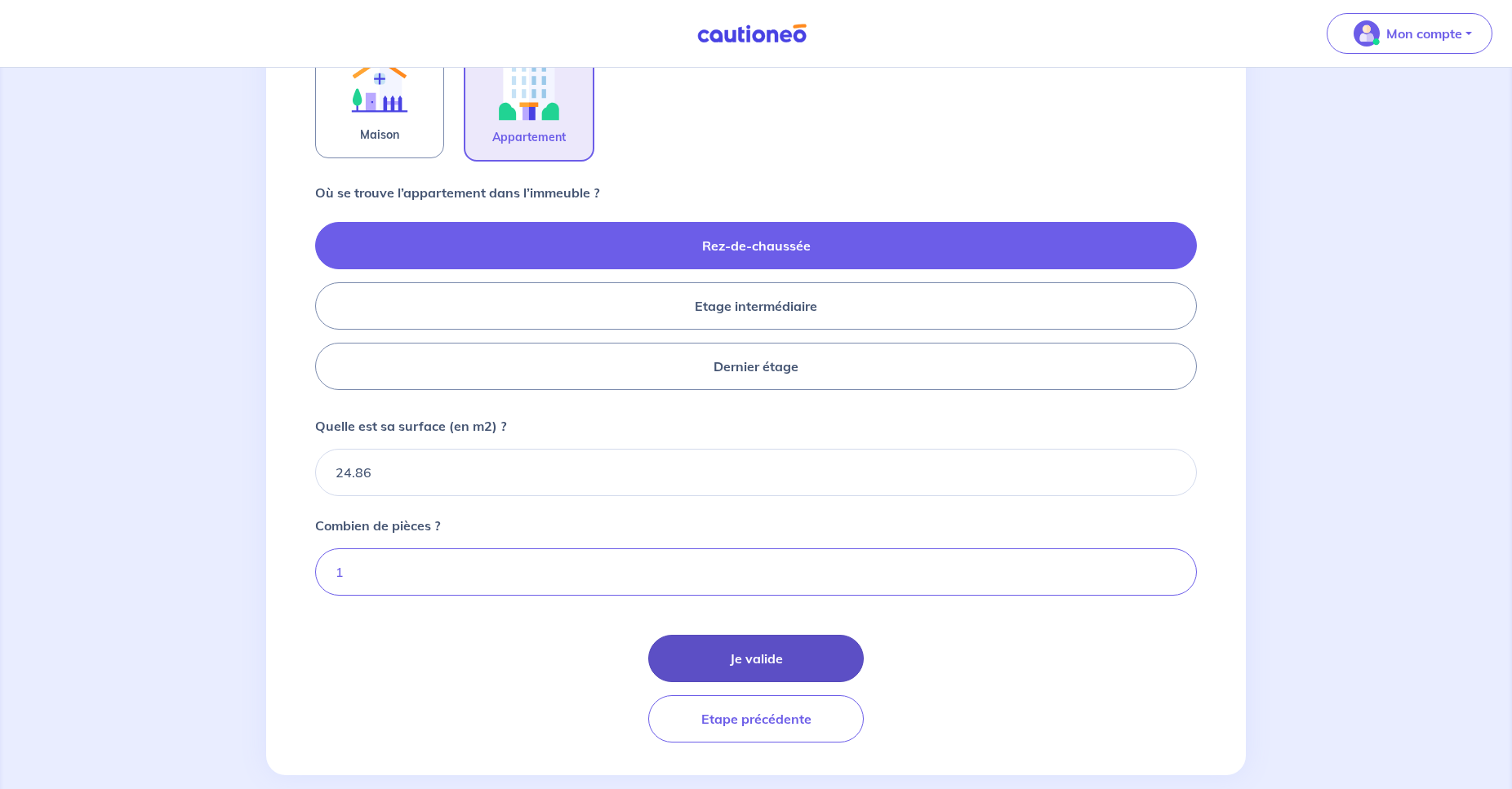
click at [747, 649] on button "Je valide" at bounding box center [756, 659] width 216 height 48
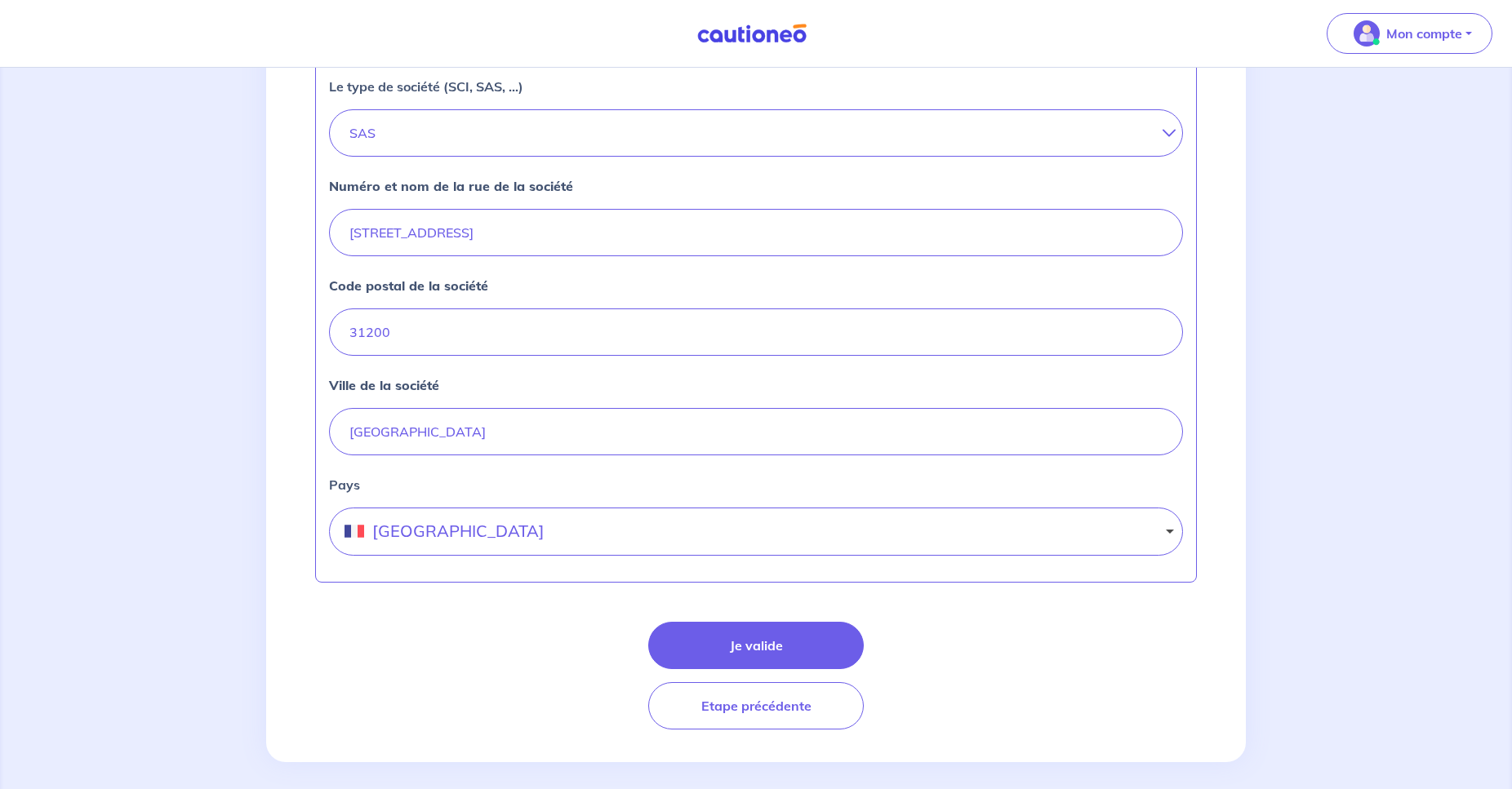
scroll to position [595, 0]
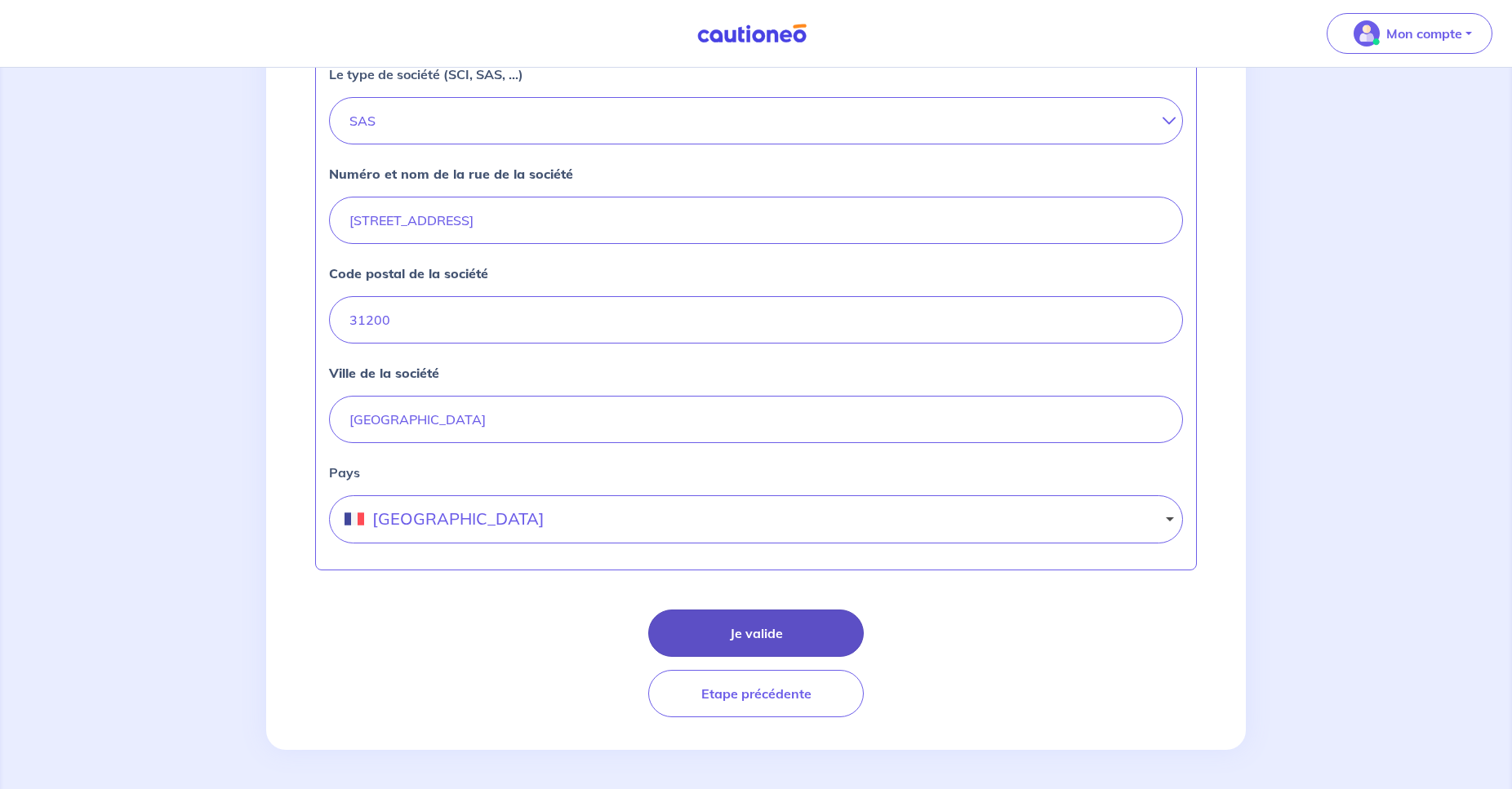
click at [756, 627] on button "Je valide" at bounding box center [756, 634] width 216 height 48
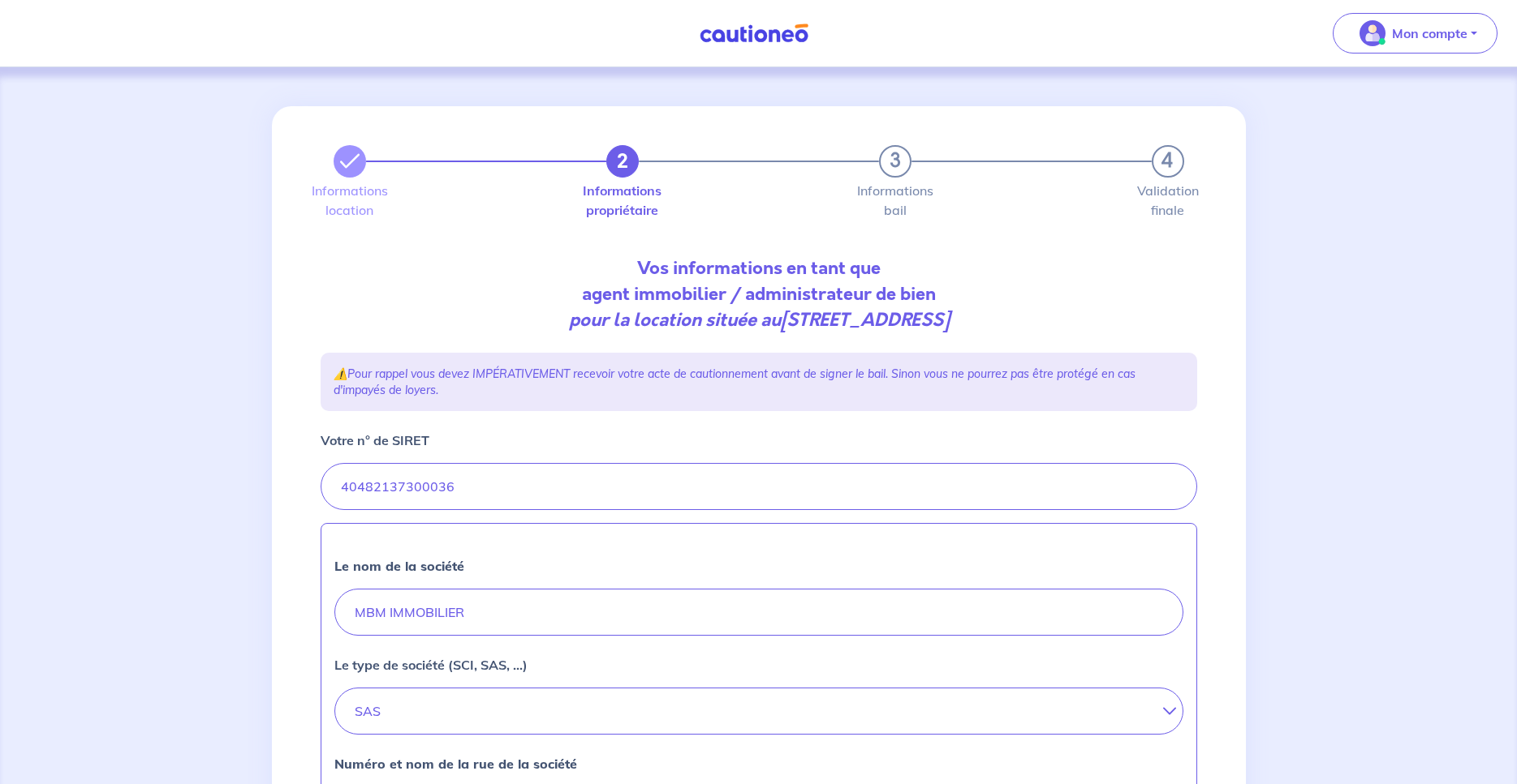
select select "FR"
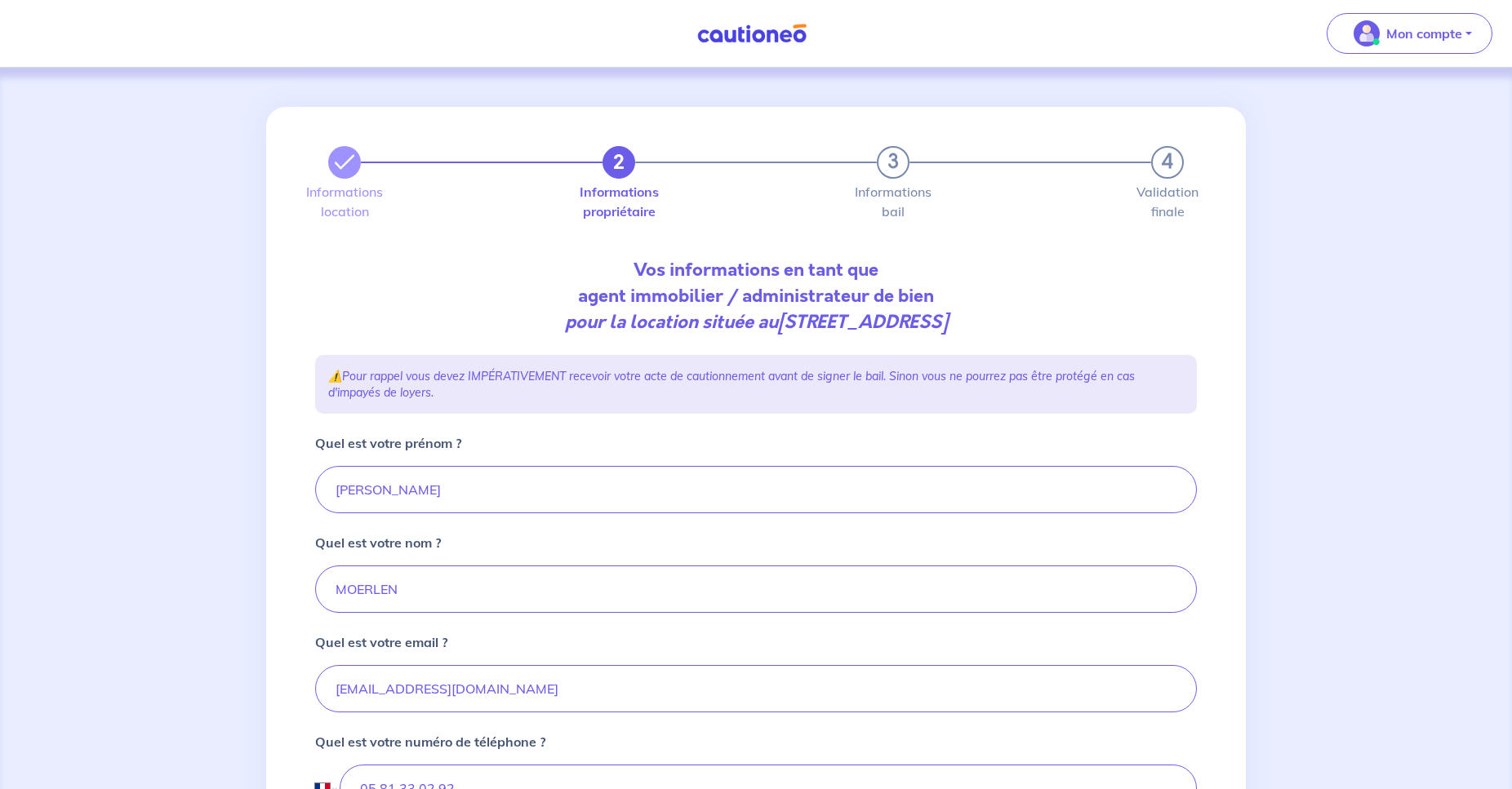
scroll to position [242, 0]
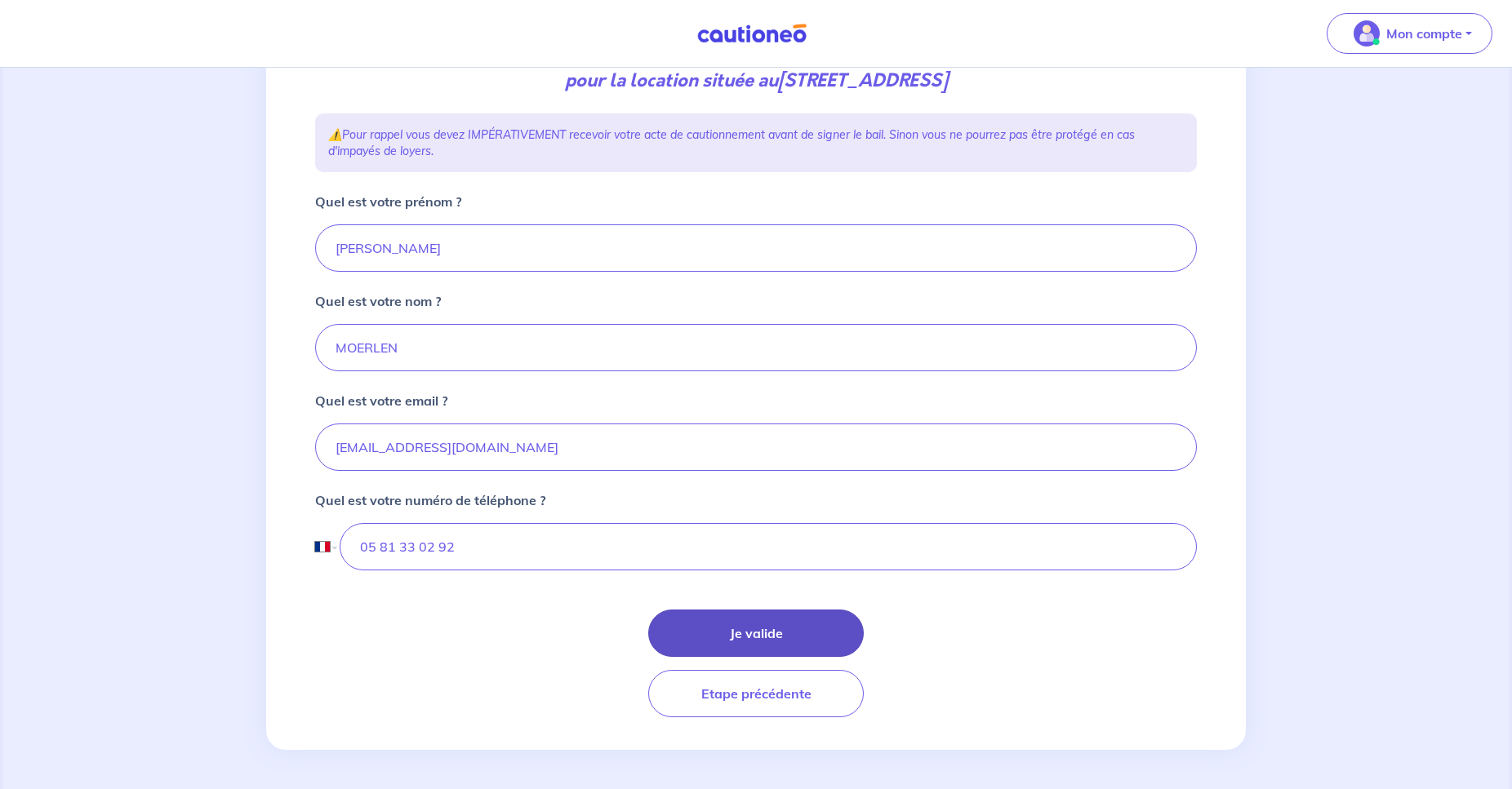
click at [804, 625] on button "Je valide" at bounding box center [756, 634] width 216 height 48
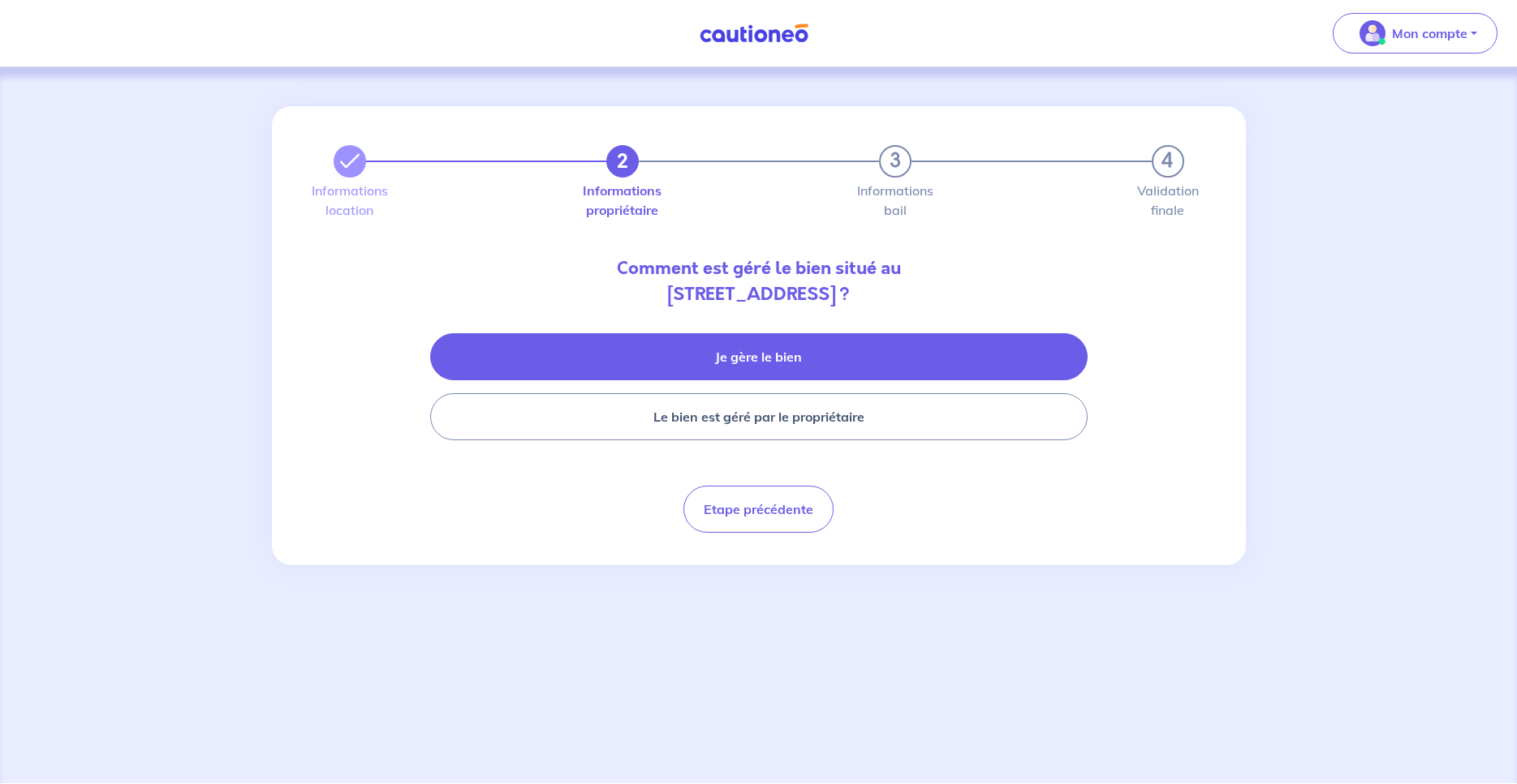
click at [834, 373] on button "Je gère le bien" at bounding box center [759, 357] width 657 height 47
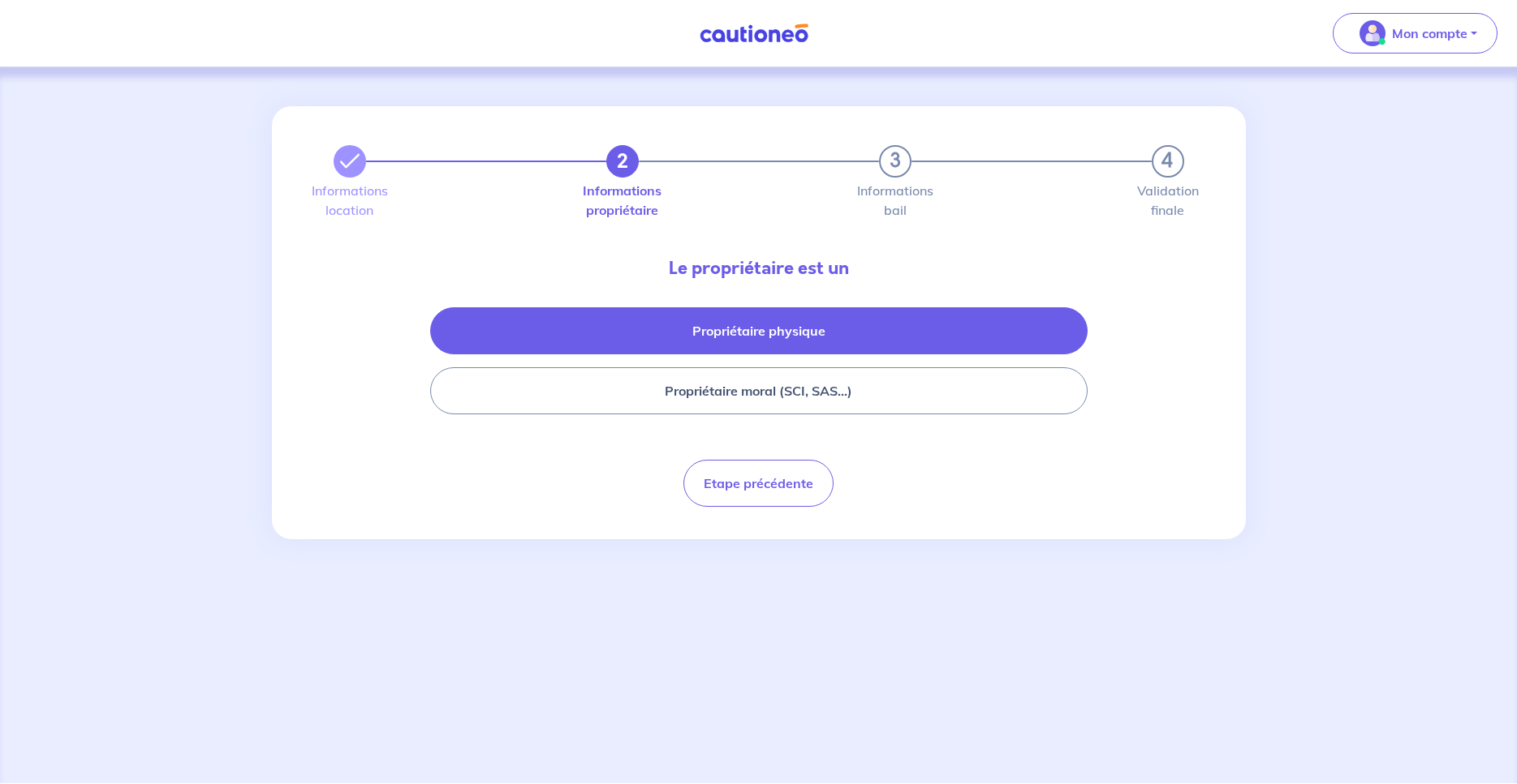
click at [854, 318] on button "Propriétaire physique" at bounding box center [759, 331] width 657 height 47
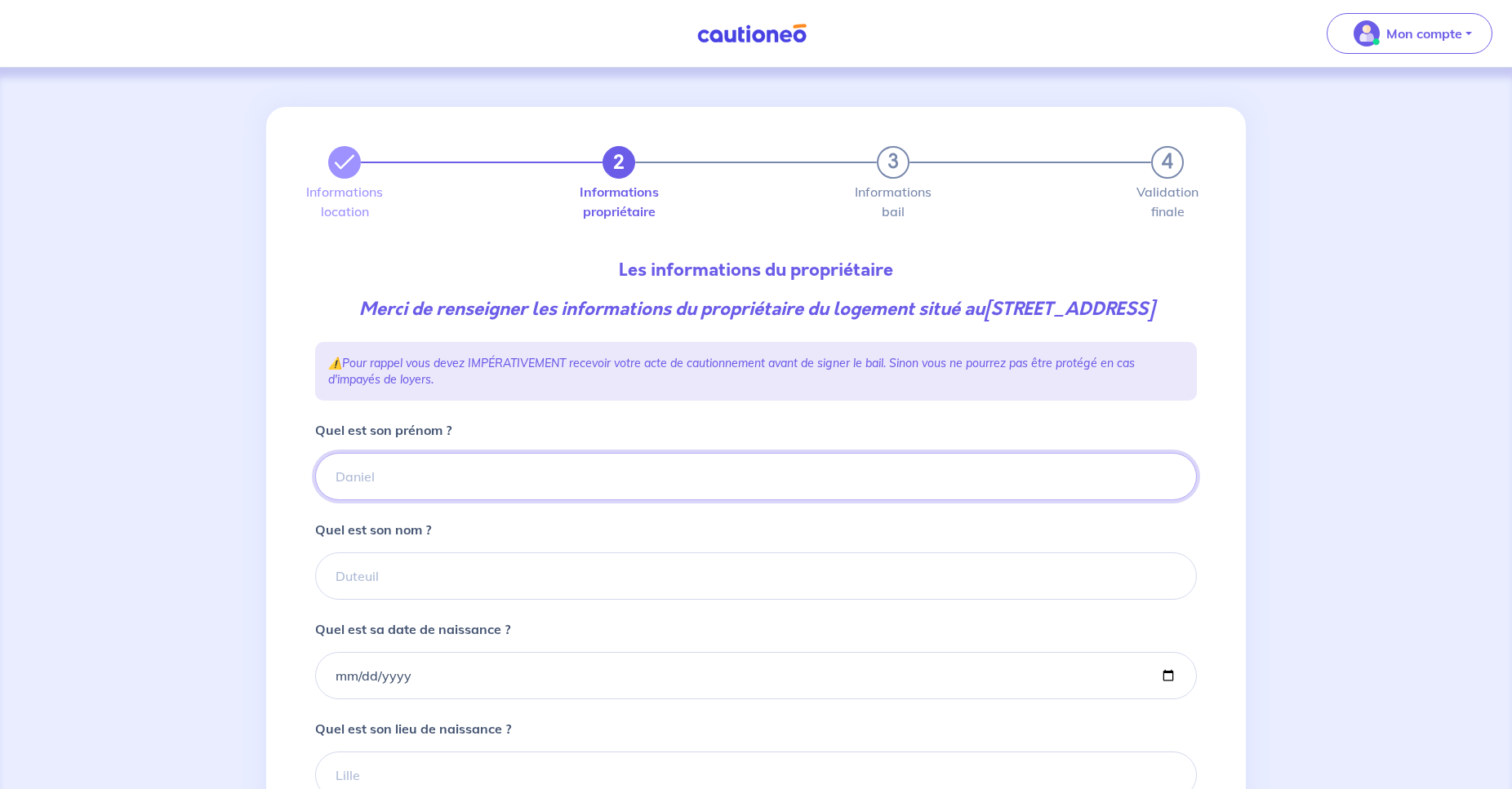
click at [656, 500] on input "Quel est son prénom ?" at bounding box center [756, 477] width 882 height 48
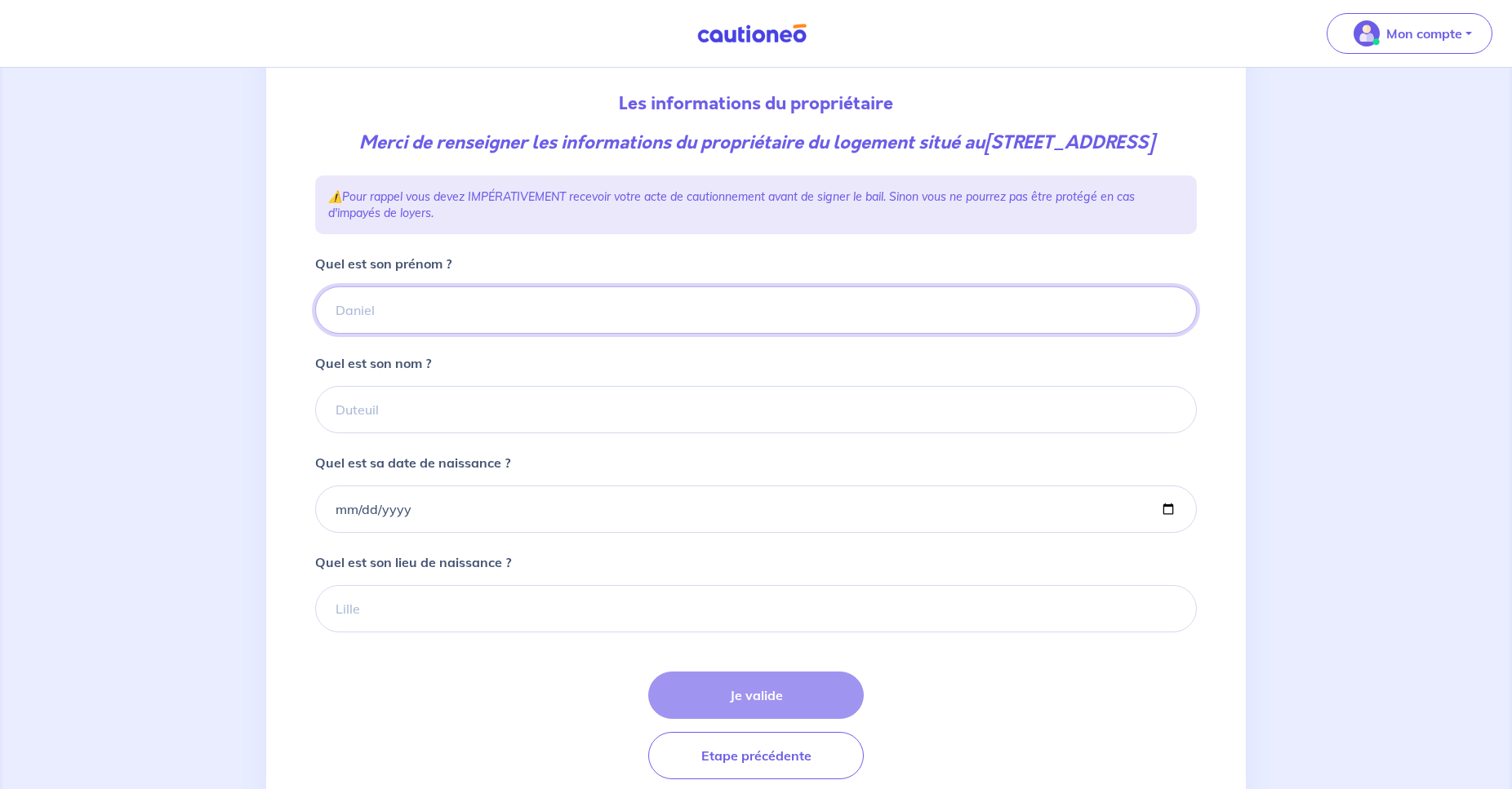
click at [586, 331] on input "Quel est son prénom ?" at bounding box center [756, 310] width 882 height 48
type input "[PERSON_NAME]"
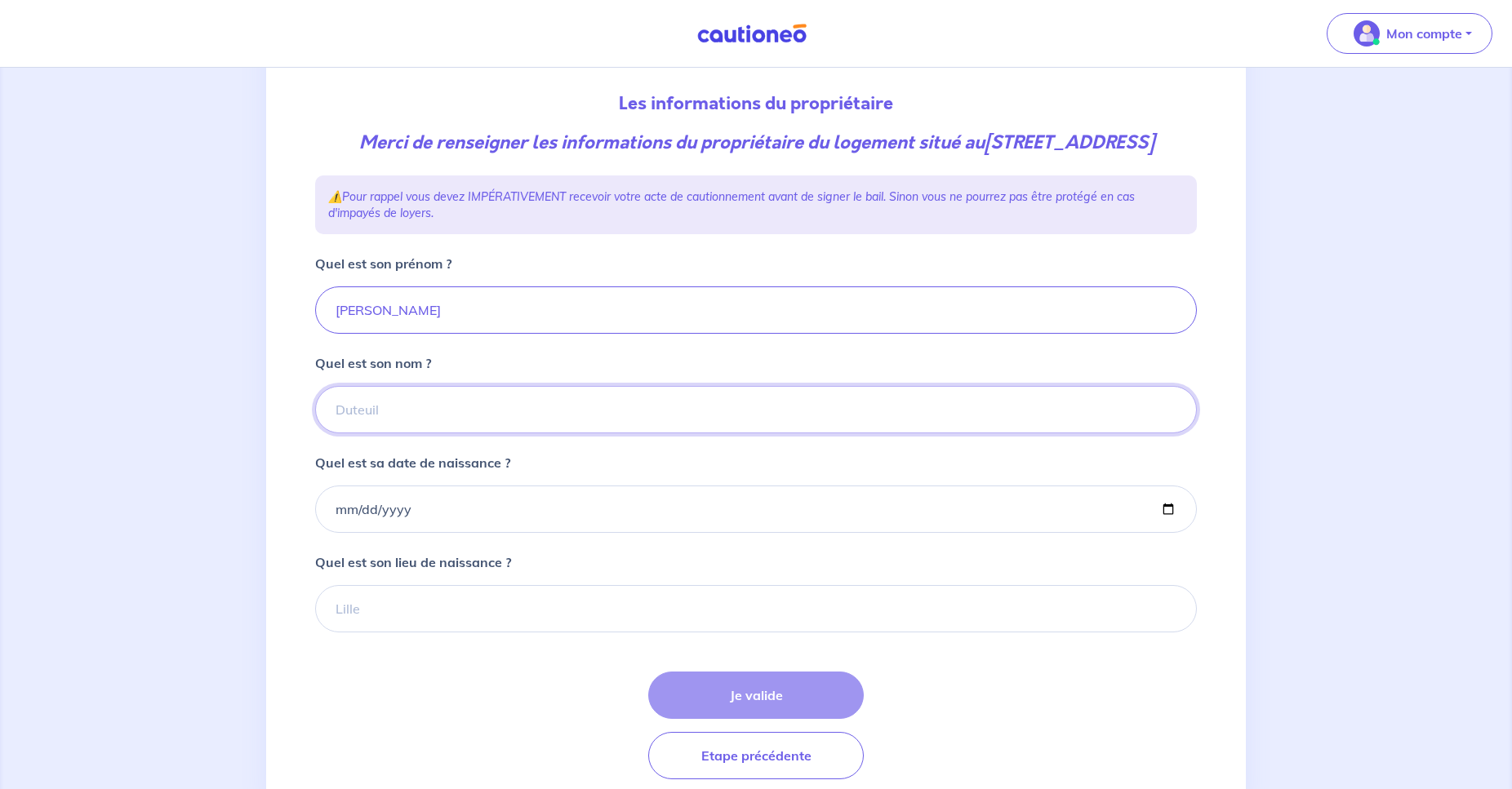
click at [433, 434] on input "Quel est son nom ?" at bounding box center [756, 410] width 882 height 48
type input "V"
type input "BAVEDIA"
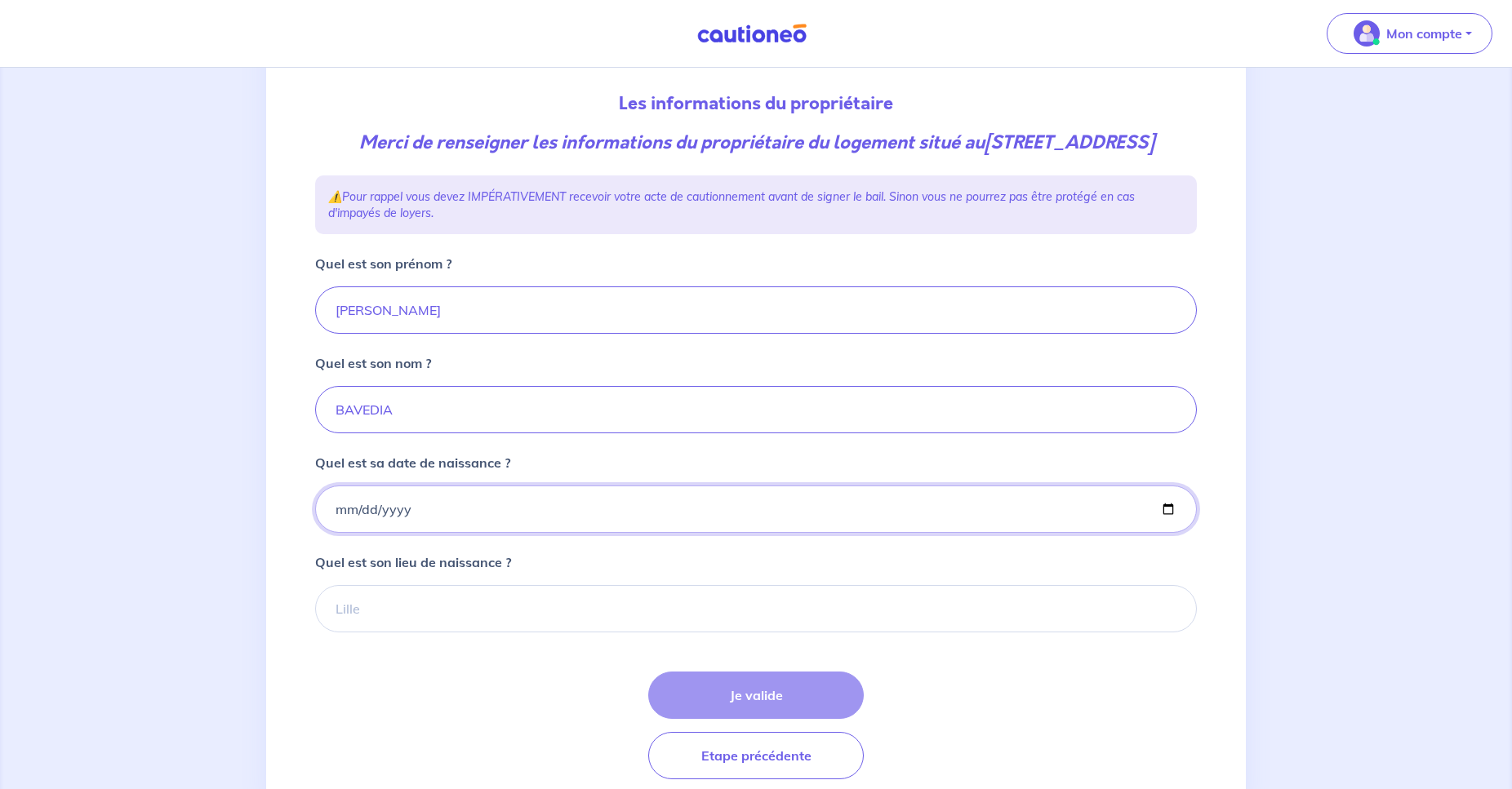
click at [445, 533] on input "Quel est sa date de naissance ?" at bounding box center [756, 510] width 882 height 48
type input "[DATE]"
click at [470, 621] on input "Quel est son lieu de naissance ?" at bounding box center [756, 609] width 882 height 48
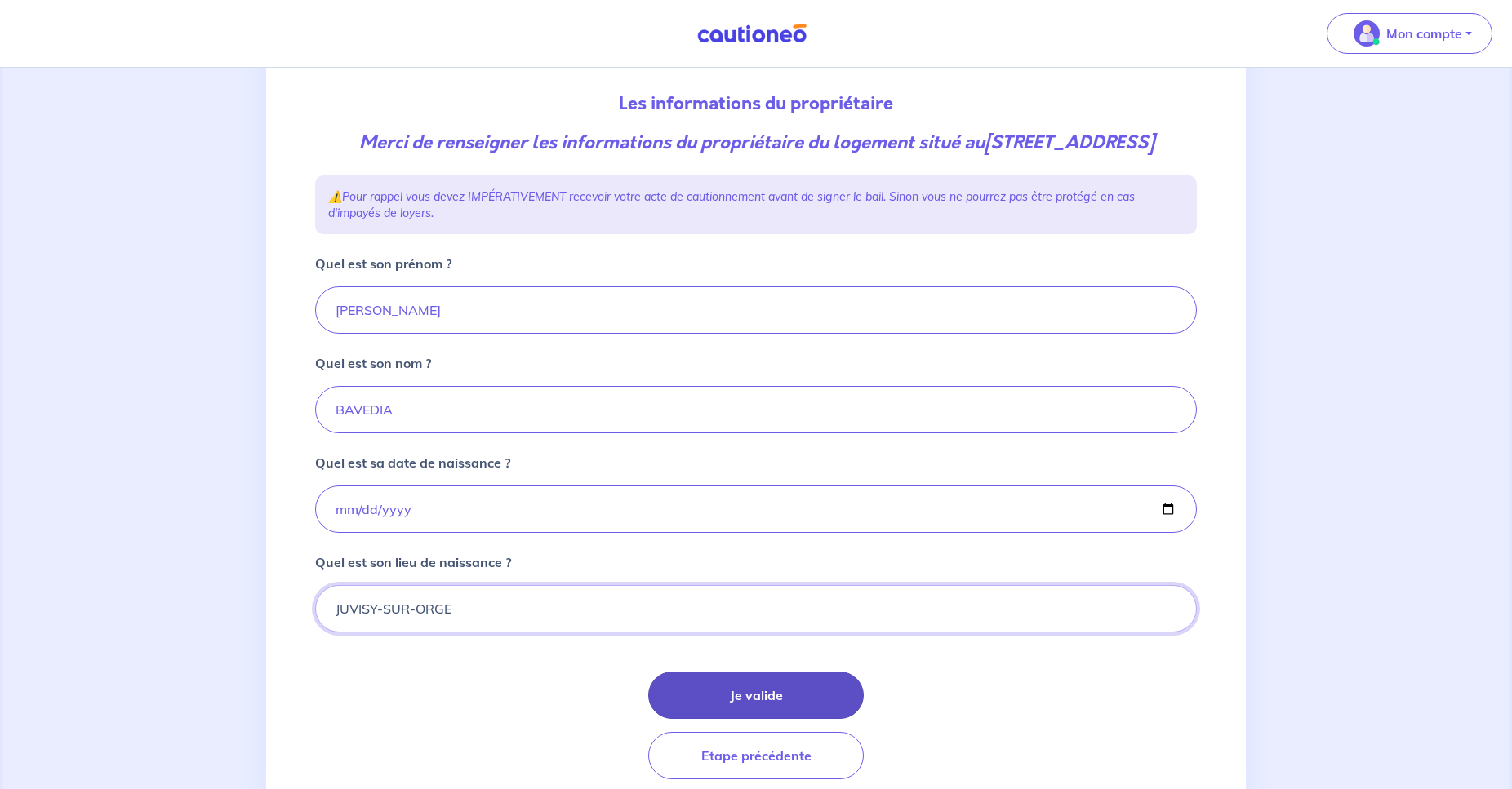
type input "JUVISY-SUR-ORGE"
click at [705, 719] on button "Je valide" at bounding box center [756, 696] width 216 height 48
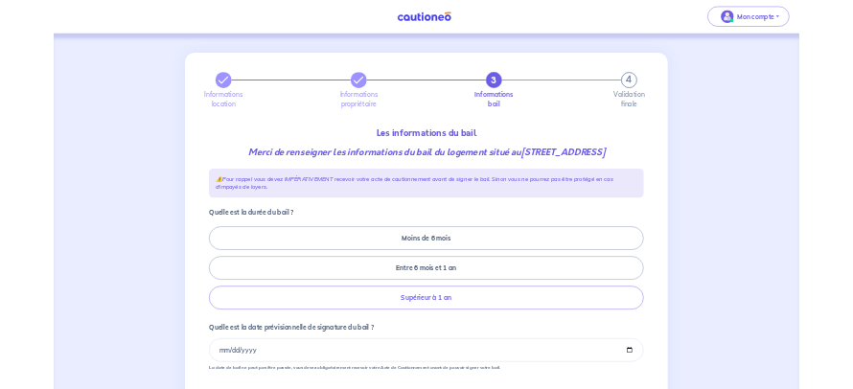
scroll to position [98, 0]
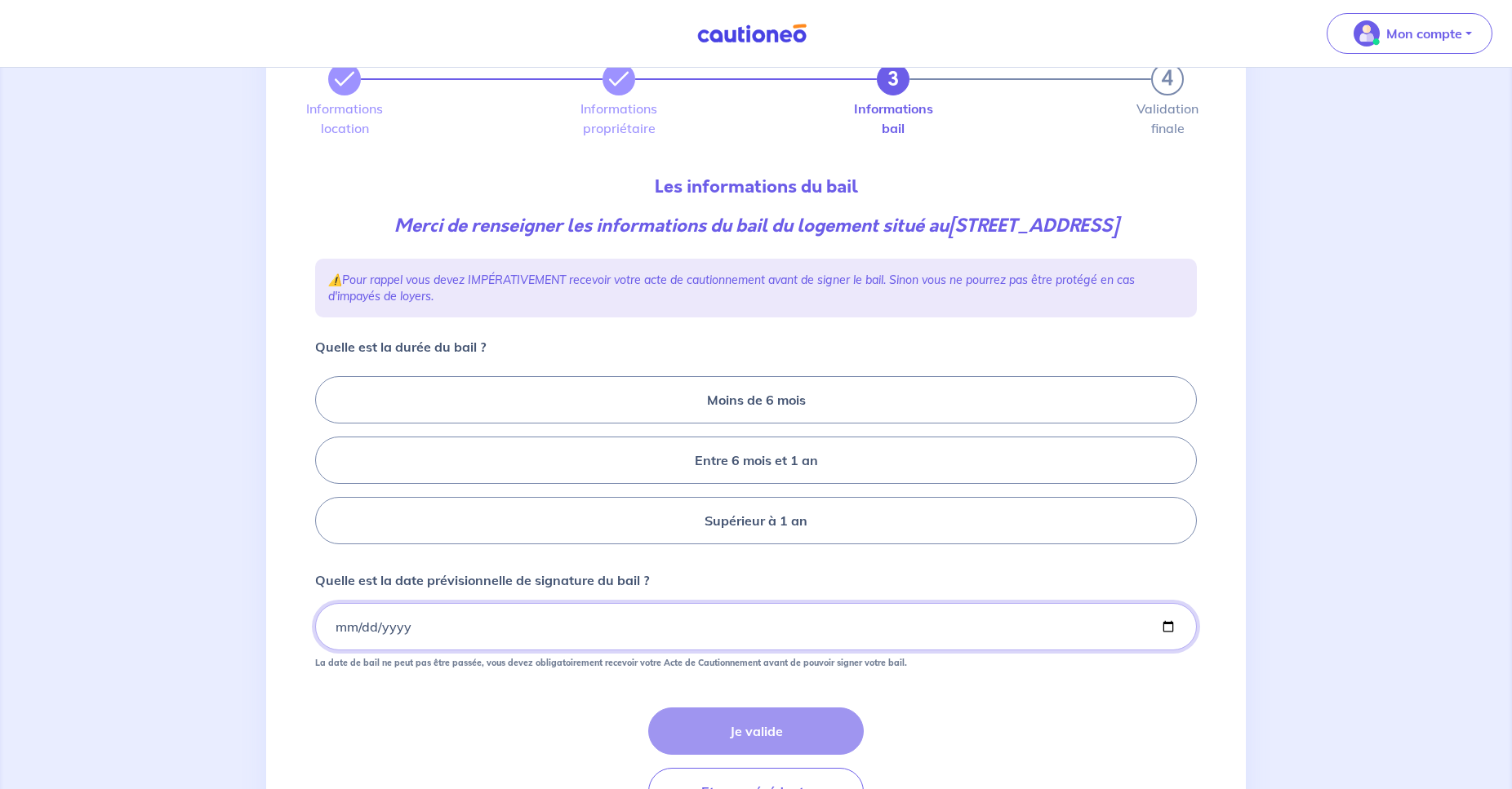
click at [488, 651] on input "Quelle est la date prévisionnelle de signature du bail ?" at bounding box center [756, 627] width 882 height 48
click at [747, 484] on label "Entre 6 mois et 1 an" at bounding box center [756, 461] width 882 height 48
click at [326, 466] on input "Entre 6 mois et 1 an" at bounding box center [320, 461] width 10 height 10
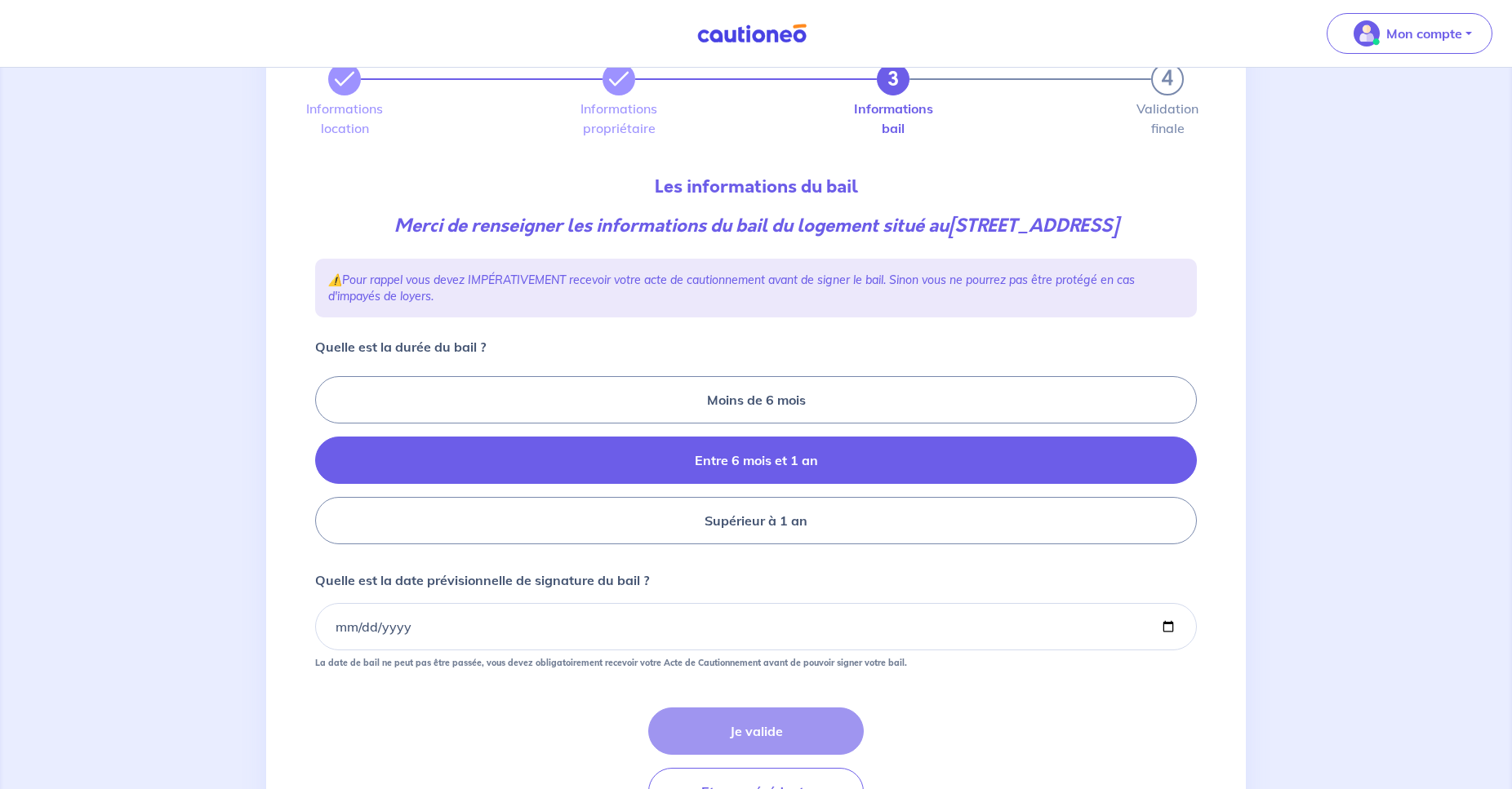
radio input "true"
click at [580, 651] on input "Quelle est la date prévisionnelle de signature du bail ?" at bounding box center [756, 627] width 882 height 48
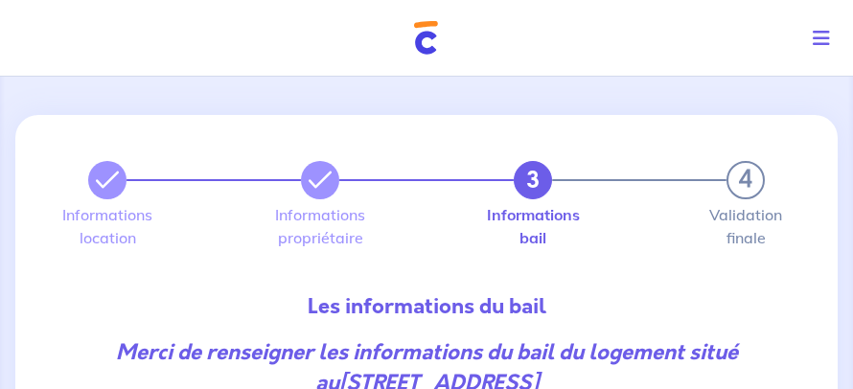
scroll to position [586, 0]
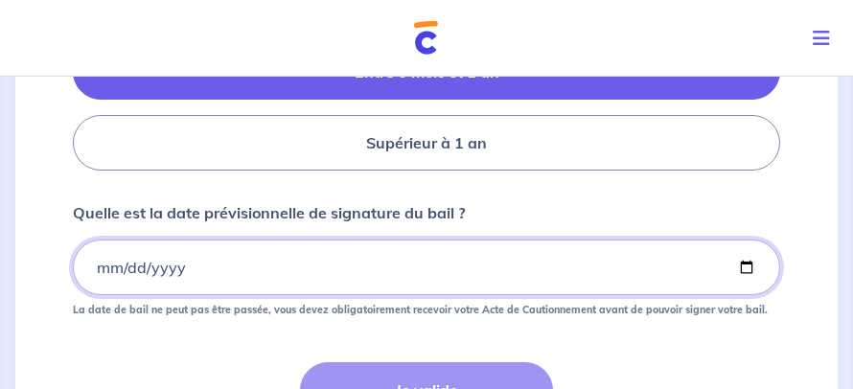
click at [284, 278] on input "Quelle est la date prévisionnelle de signature du bail ?" at bounding box center [426, 268] width 707 height 56
click at [102, 272] on input "Quelle est la date prévisionnelle de signature du bail ?" at bounding box center [426, 268] width 707 height 56
type input "[DATE]"
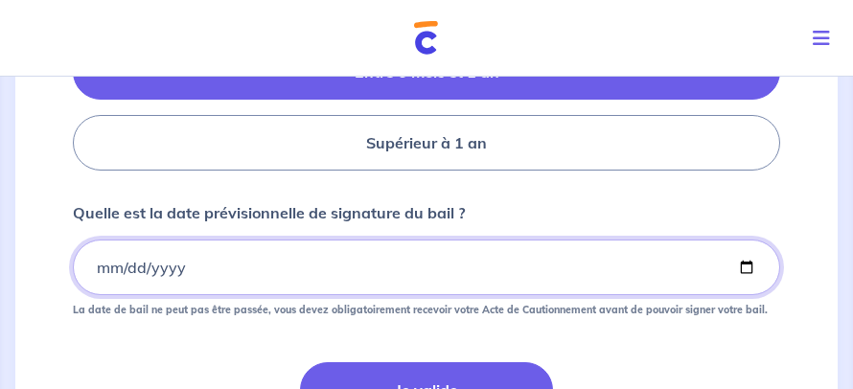
scroll to position [793, 0]
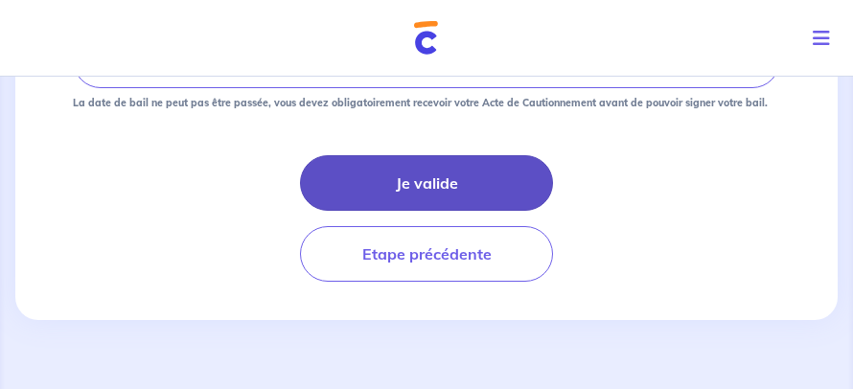
click at [476, 184] on button "Je valide" at bounding box center [426, 183] width 253 height 56
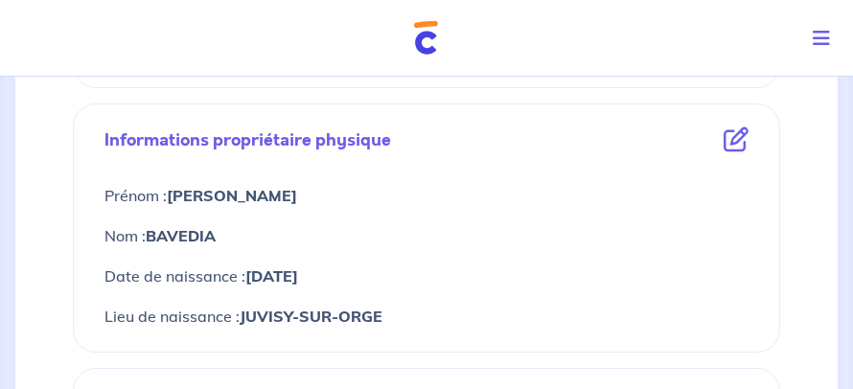
scroll to position [977, 0]
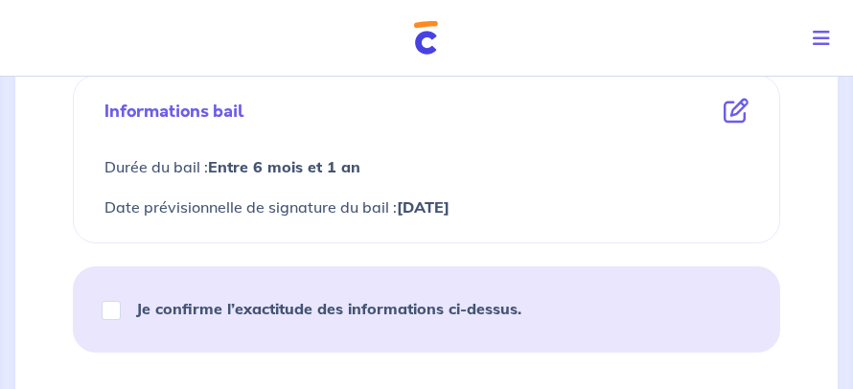
click at [338, 305] on strong "Je confirme l’exactitude des informations ci-dessus." at bounding box center [328, 308] width 385 height 19
click at [121, 305] on input "Je confirme l’exactitude des informations ci-dessus." at bounding box center [111, 310] width 19 height 19
checkbox input "true"
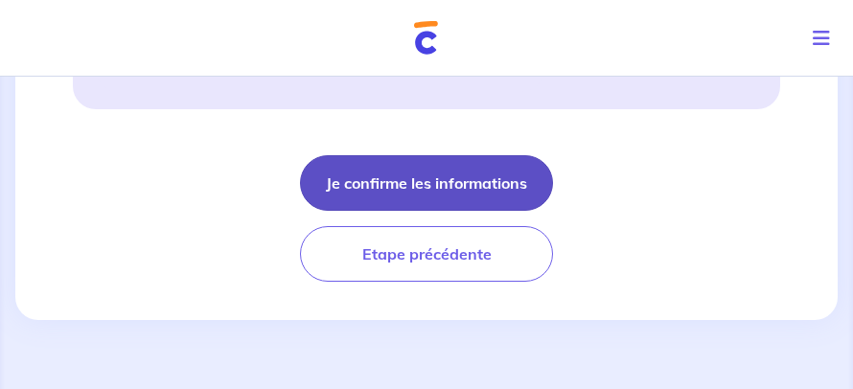
click at [456, 185] on button "Je confirme les informations" at bounding box center [426, 183] width 253 height 56
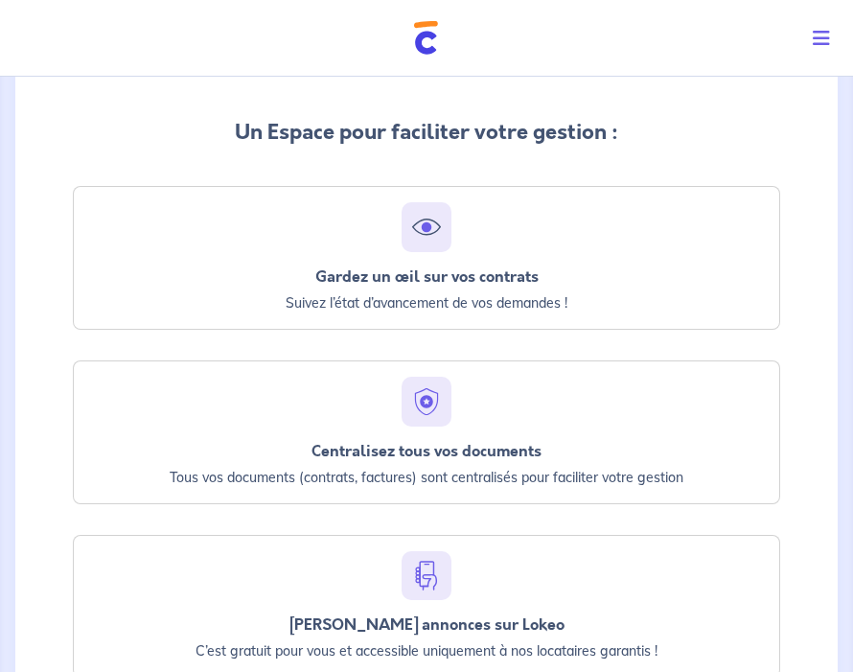
scroll to position [719, 0]
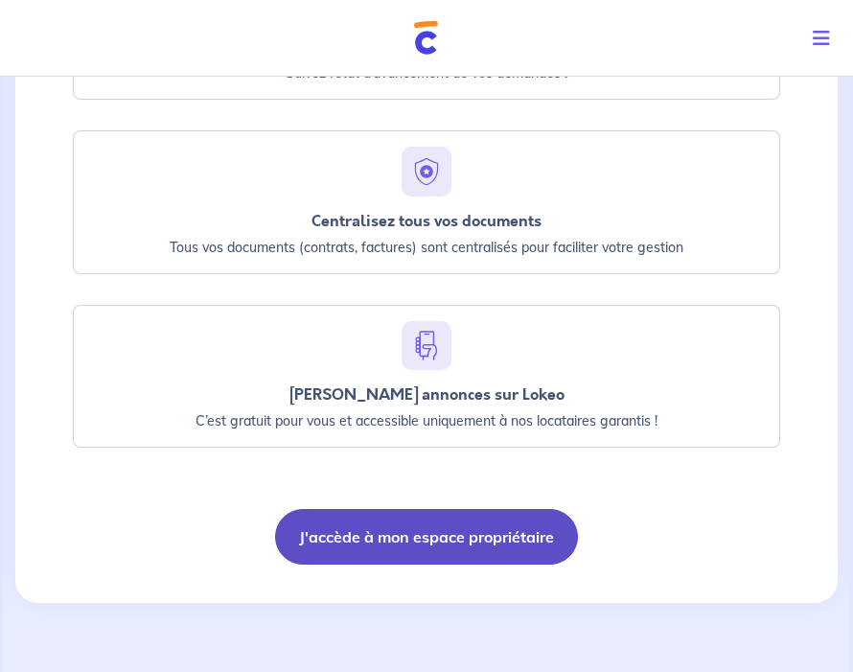
click at [514, 542] on button "J'accède à mon espace propriétaire" at bounding box center [426, 537] width 303 height 56
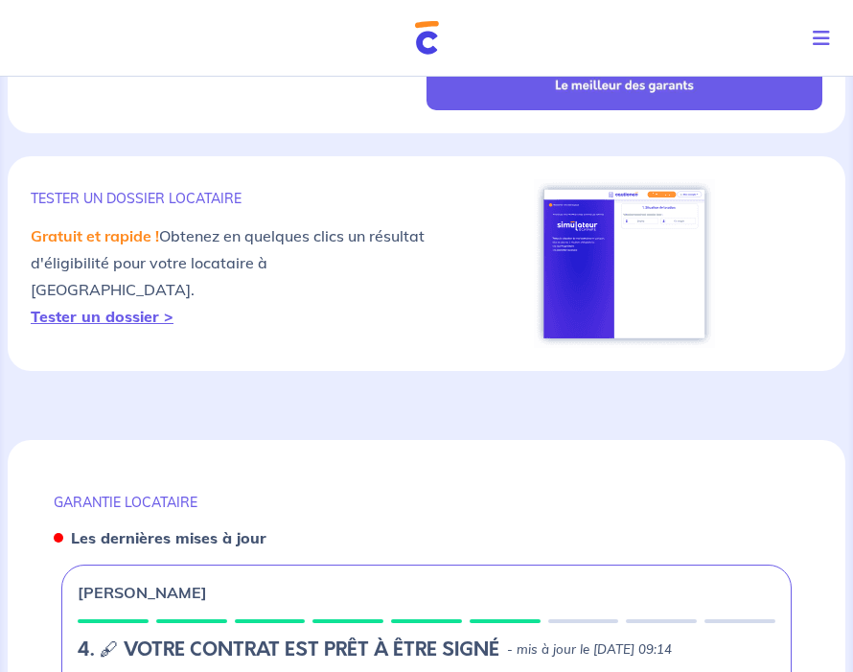
scroll to position [1075, 0]
